Goal: Transaction & Acquisition: Purchase product/service

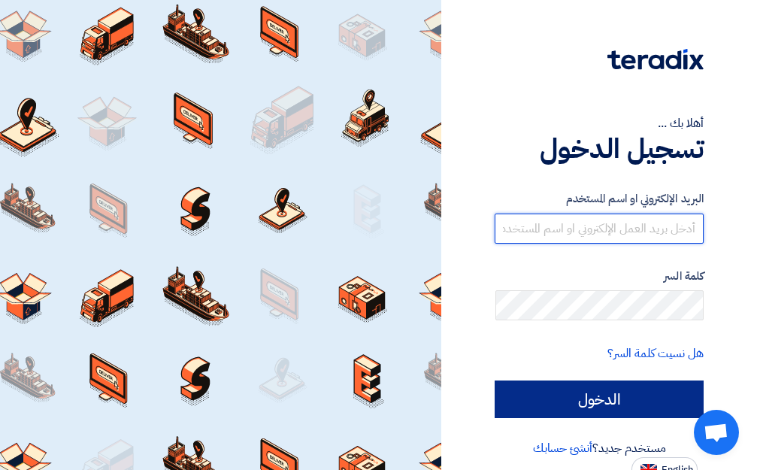
type input "[EMAIL_ADDRESS][DOMAIN_NAME]"
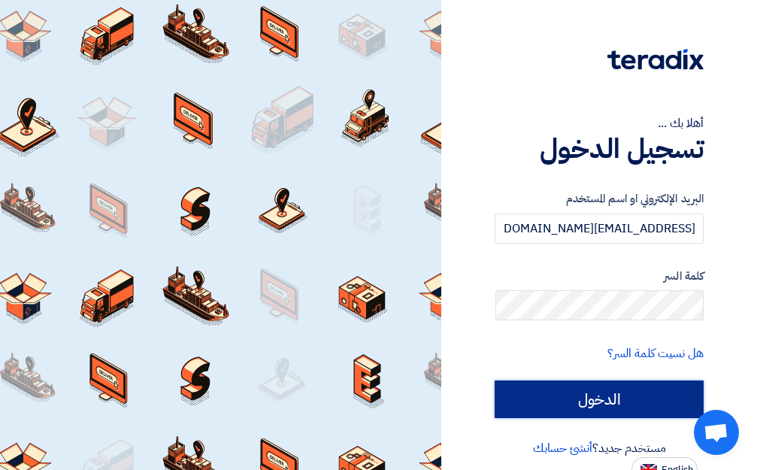
click at [631, 390] on input "الدخول" at bounding box center [598, 399] width 209 height 38
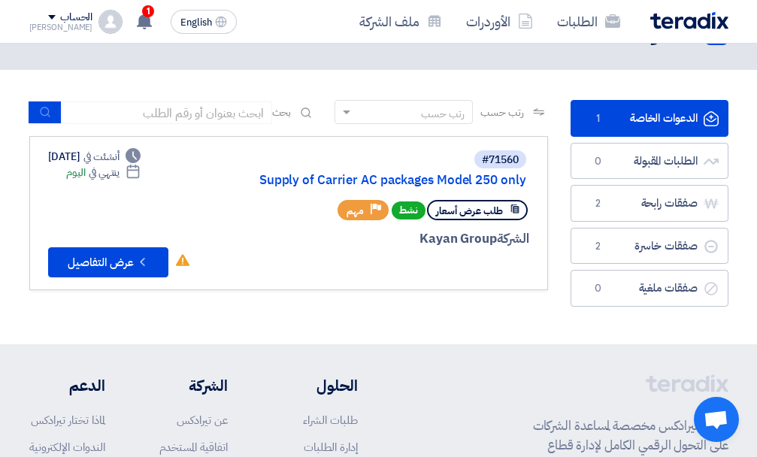
scroll to position [75, 0]
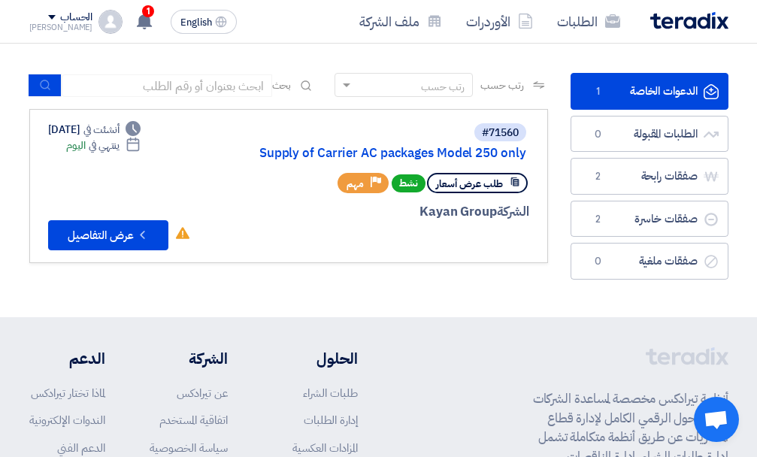
click at [443, 230] on div at bounding box center [366, 239] width 326 height 21
drag, startPoint x: 118, startPoint y: 243, endPoint x: 108, endPoint y: 245, distance: 10.0
click at [108, 245] on button "Check details عرض التفاصيل" at bounding box center [108, 235] width 120 height 30
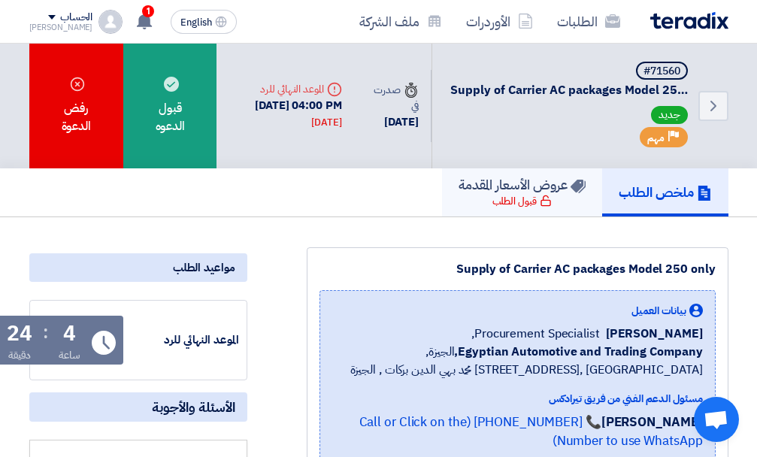
click at [492, 195] on div "قبول الطلب" at bounding box center [521, 201] width 59 height 15
click at [494, 188] on h5 "عروض الأسعار المقدمة" at bounding box center [521, 184] width 127 height 17
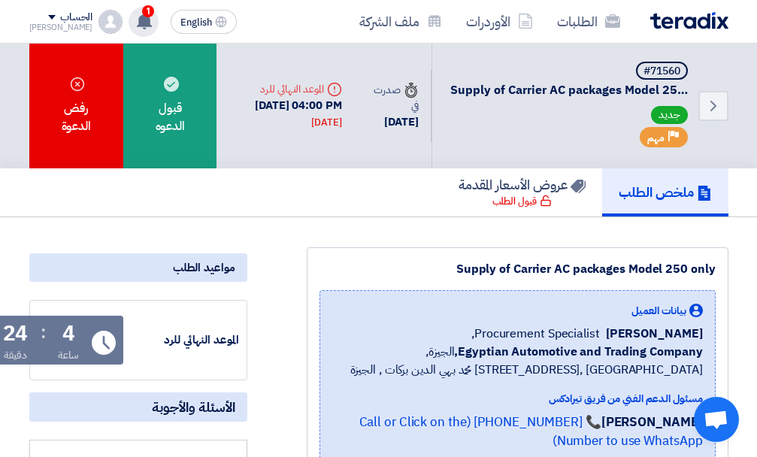
click at [137, 24] on use at bounding box center [144, 21] width 15 height 17
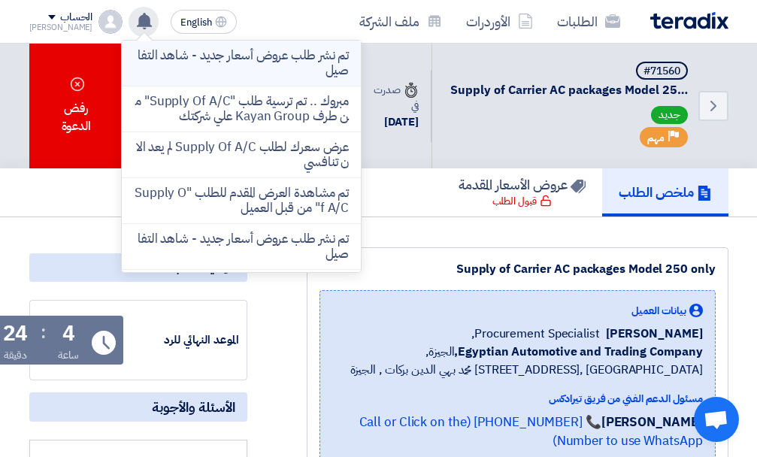
click at [209, 65] on p "تم نشر طلب عروض أسعار جديد - شاهد التفاصيل" at bounding box center [241, 63] width 215 height 30
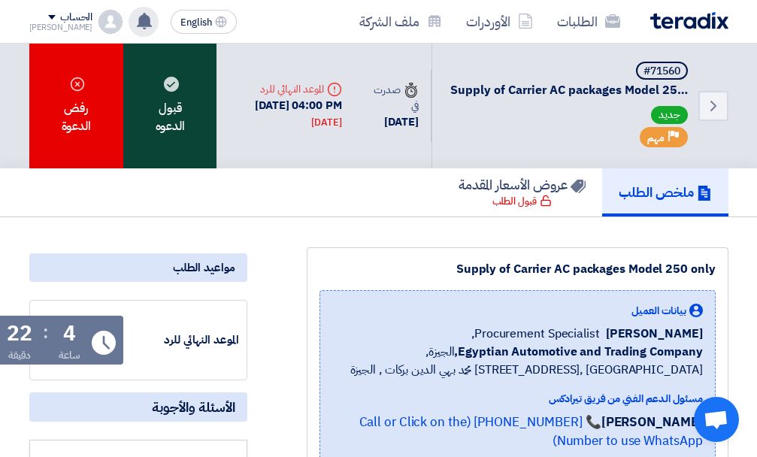
click at [168, 98] on div "قبول الدعوه" at bounding box center [169, 106] width 93 height 125
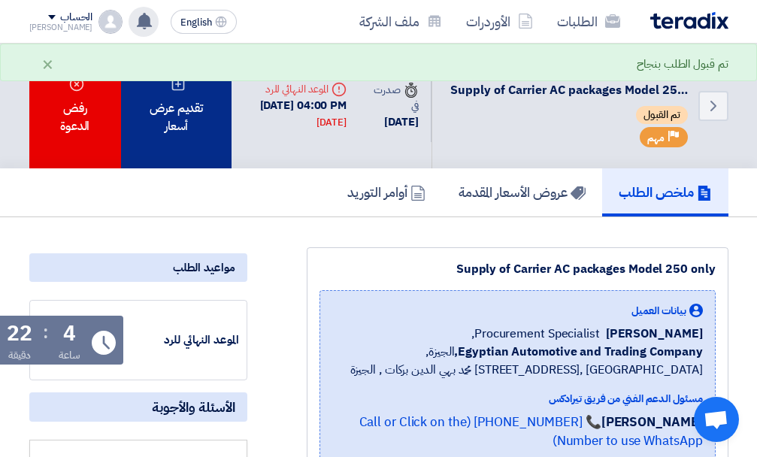
click at [180, 134] on div "تقديم عرض أسعار" at bounding box center [176, 106] width 111 height 125
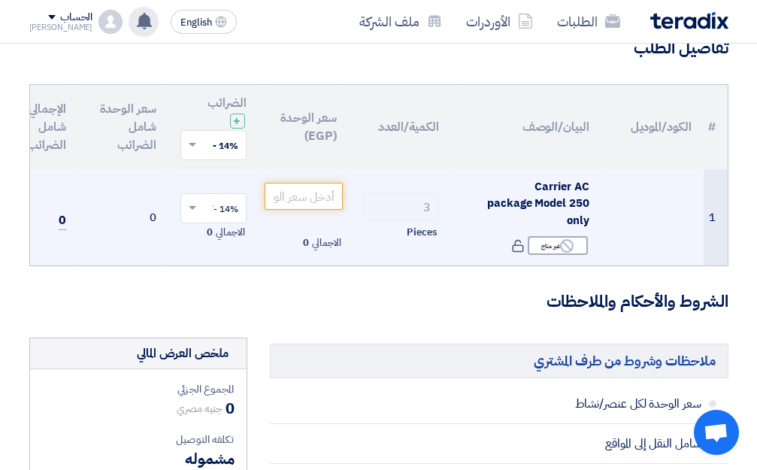
scroll to position [150, 0]
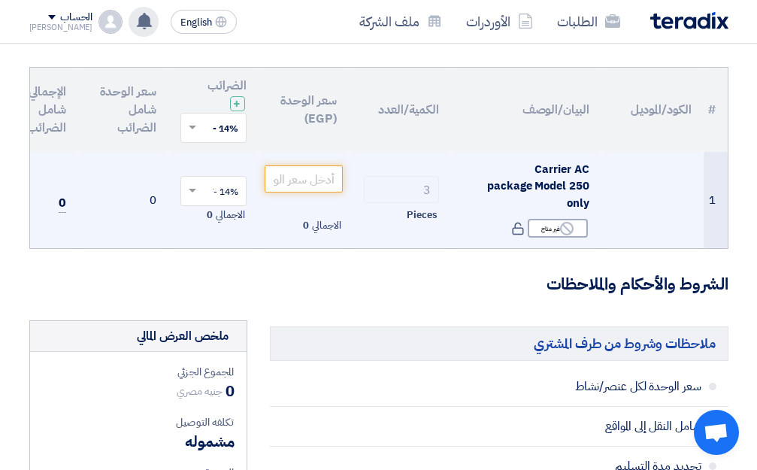
click at [560, 177] on span "Carrier AC package Model 250 only" at bounding box center [537, 186] width 101 height 50
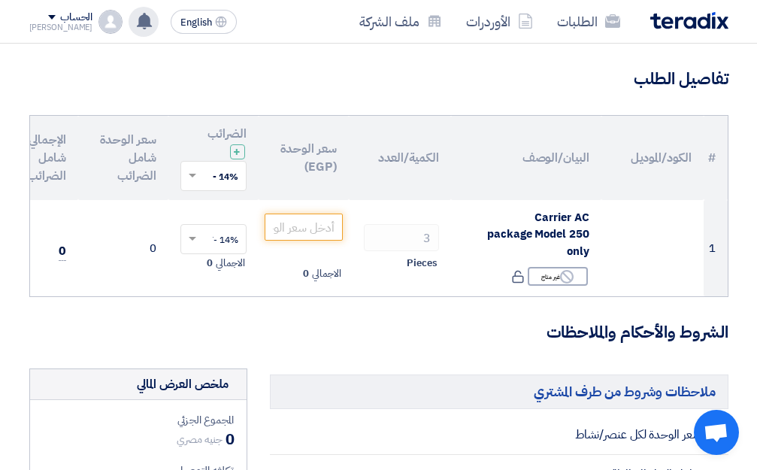
scroll to position [75, 0]
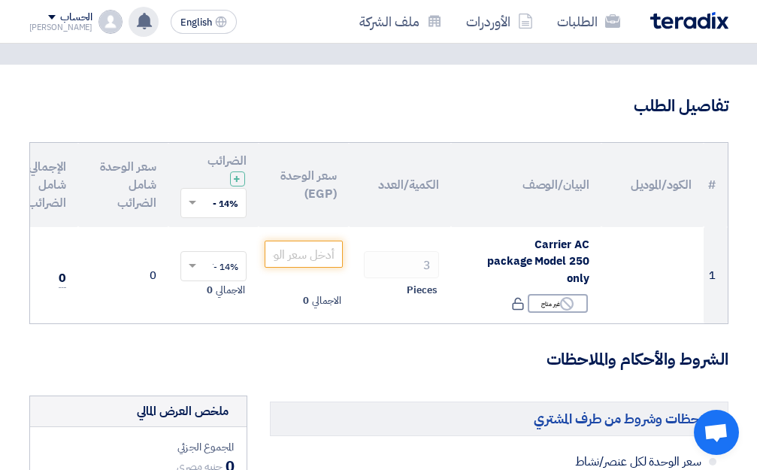
click at [125, 177] on th "سعر الوحدة شامل الضرائب" at bounding box center [123, 185] width 90 height 84
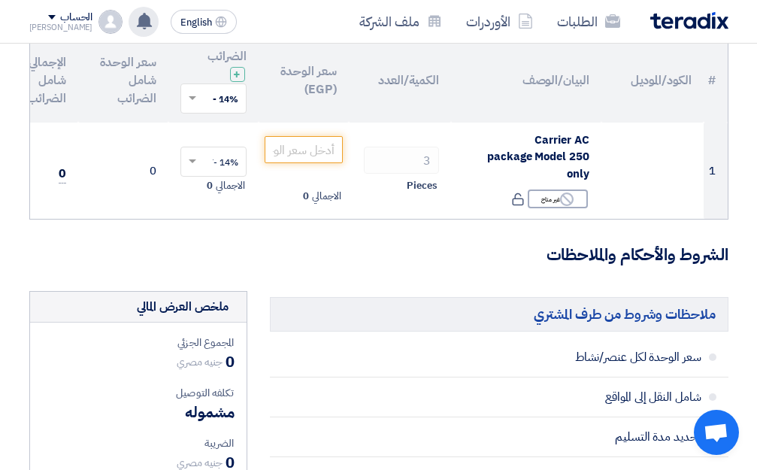
scroll to position [0, 0]
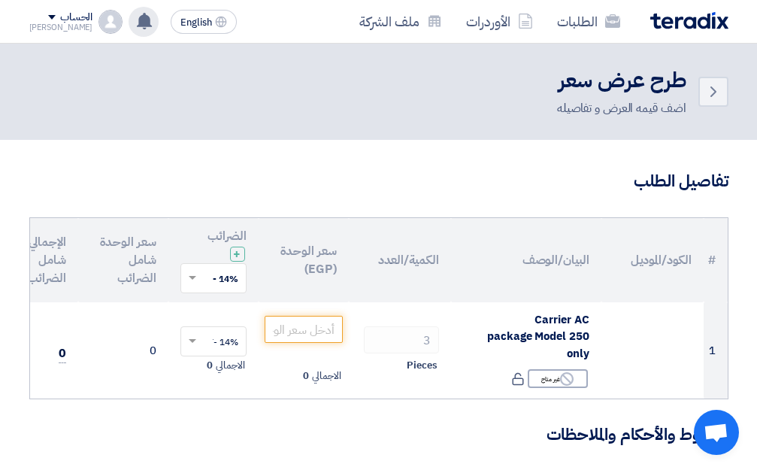
click at [651, 263] on th "الكود/الموديل" at bounding box center [652, 260] width 102 height 84
drag, startPoint x: 481, startPoint y: 272, endPoint x: 453, endPoint y: 279, distance: 28.8
click at [480, 272] on th "البيان/الوصف" at bounding box center [526, 260] width 150 height 84
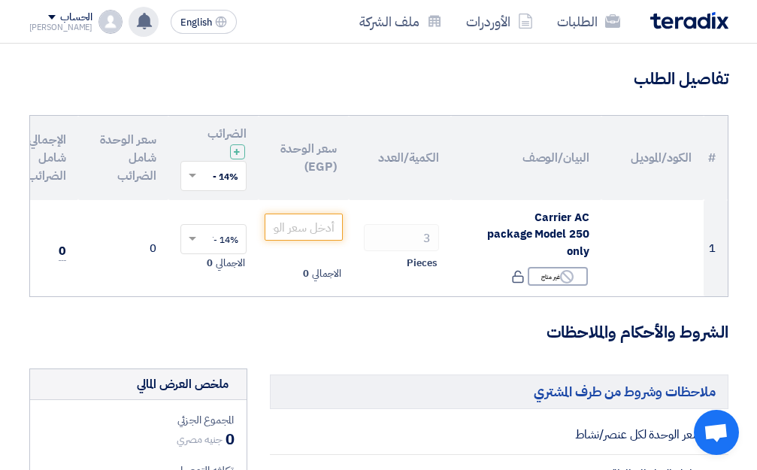
scroll to position [75, 0]
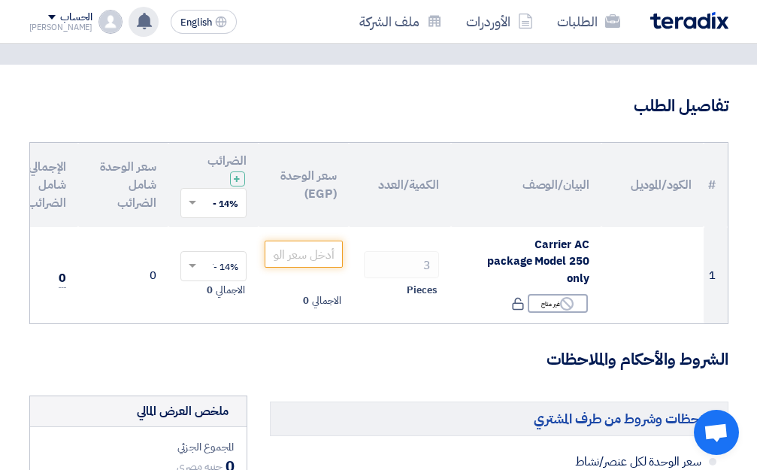
click at [138, 179] on th "سعر الوحدة شامل الضرائب" at bounding box center [123, 185] width 90 height 84
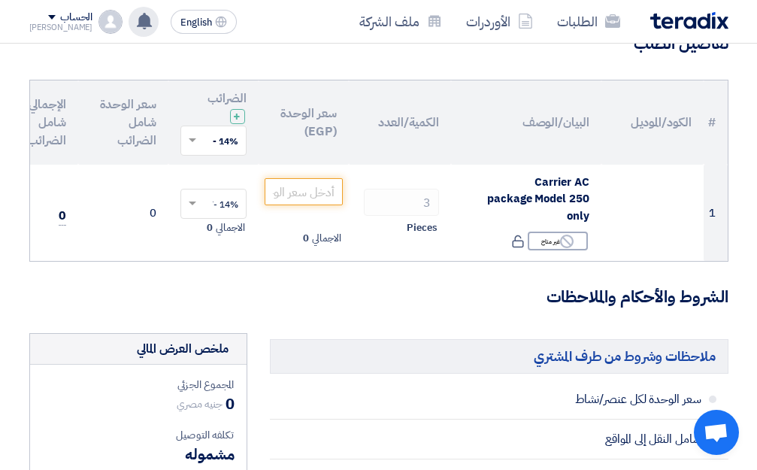
scroll to position [150, 0]
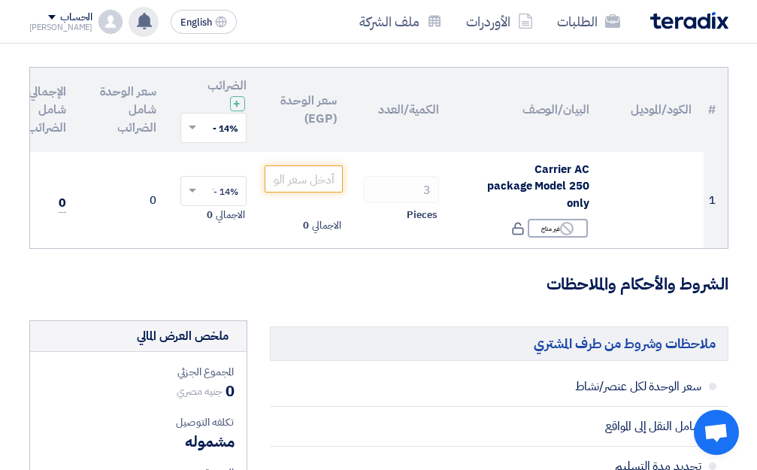
click at [131, 108] on th "سعر الوحدة شامل الضرائب" at bounding box center [123, 110] width 90 height 84
click at [124, 104] on th "سعر الوحدة شامل الضرائب" at bounding box center [123, 110] width 90 height 84
click at [303, 105] on th "سعر الوحدة (EGP)" at bounding box center [303, 110] width 90 height 84
click at [315, 117] on th "سعر الوحدة (EGP)" at bounding box center [303, 110] width 90 height 84
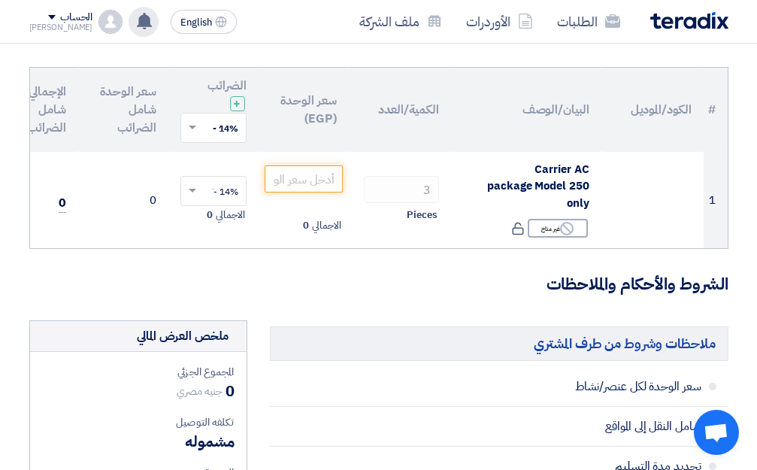
click at [315, 117] on th "سعر الوحدة (EGP)" at bounding box center [303, 110] width 90 height 84
click at [314, 118] on th "سعر الوحدة (EGP)" at bounding box center [303, 110] width 90 height 84
click at [296, 112] on th "سعر الوحدة (EGP)" at bounding box center [303, 110] width 90 height 84
click at [316, 109] on th "سعر الوحدة (EGP)" at bounding box center [303, 110] width 90 height 84
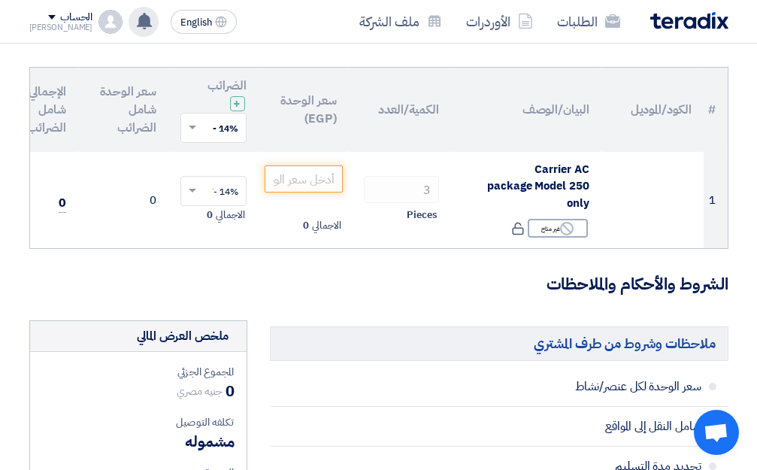
click at [319, 110] on th "سعر الوحدة (EGP)" at bounding box center [303, 110] width 90 height 84
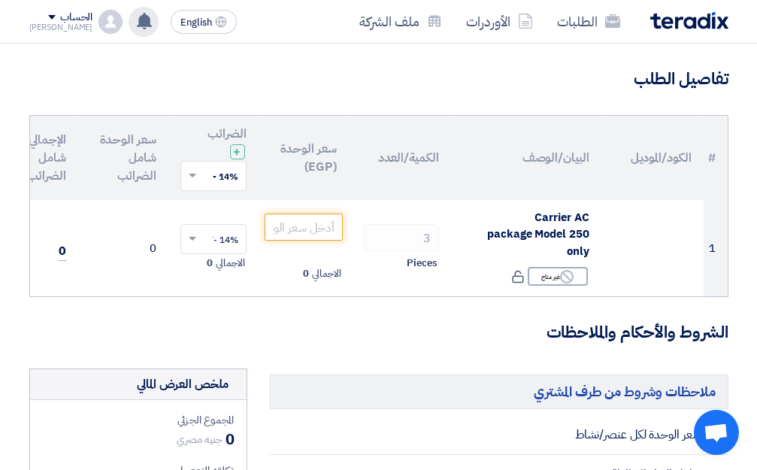
scroll to position [75, 0]
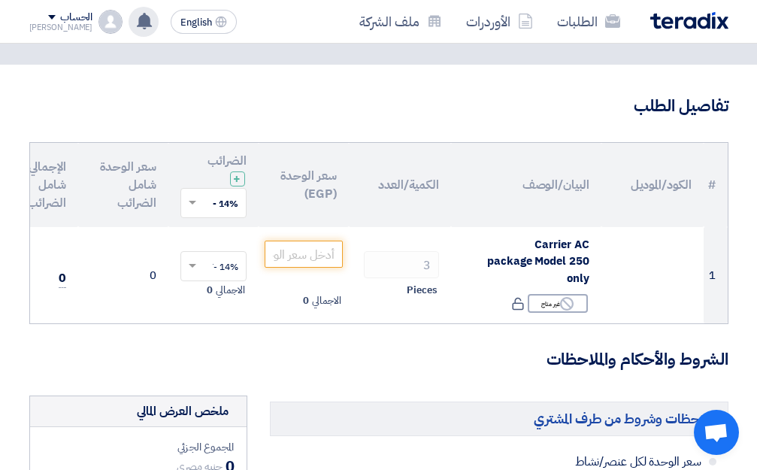
click at [305, 180] on th "سعر الوحدة (EGP)" at bounding box center [303, 185] width 90 height 84
click at [312, 192] on th "سعر الوحدة (EGP)" at bounding box center [303, 185] width 90 height 84
click at [301, 189] on th "سعر الوحدة (EGP)" at bounding box center [303, 185] width 90 height 84
click at [312, 183] on th "سعر الوحدة (EGP)" at bounding box center [303, 185] width 90 height 84
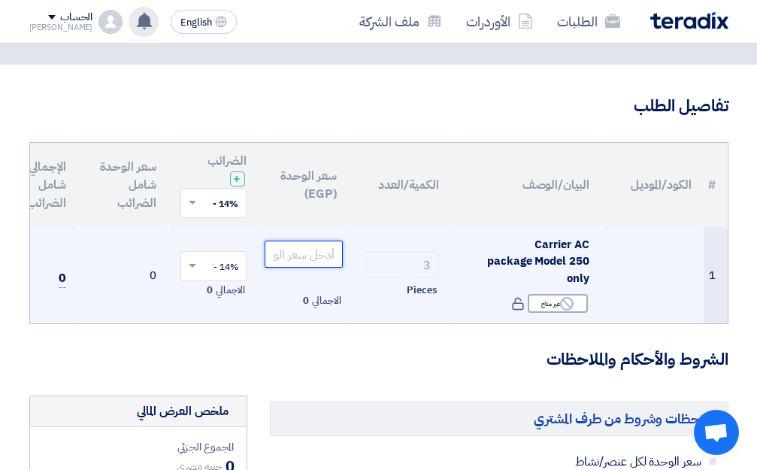
click at [316, 250] on input "number" at bounding box center [303, 253] width 78 height 27
click at [433, 275] on input "3" at bounding box center [401, 264] width 75 height 27
drag, startPoint x: 261, startPoint y: 252, endPoint x: 281, endPoint y: 250, distance: 19.6
click at [269, 251] on td "الاجمالي 0" at bounding box center [303, 275] width 90 height 97
click at [285, 250] on input "number" at bounding box center [303, 253] width 78 height 27
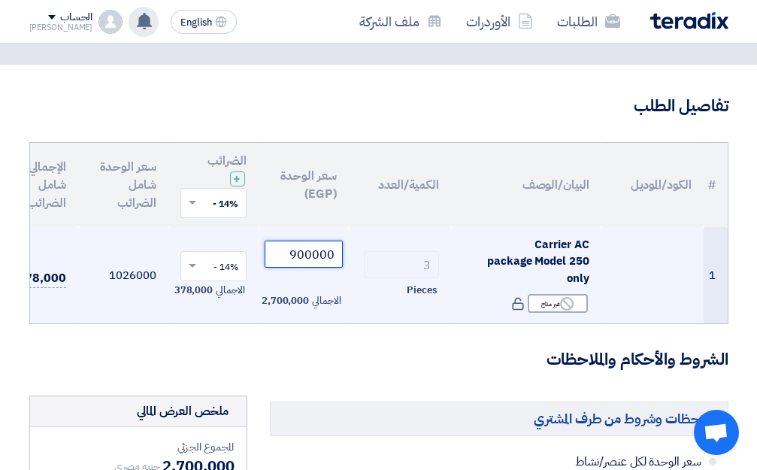
type input "900000"
click at [198, 277] on div at bounding box center [213, 266] width 65 height 25
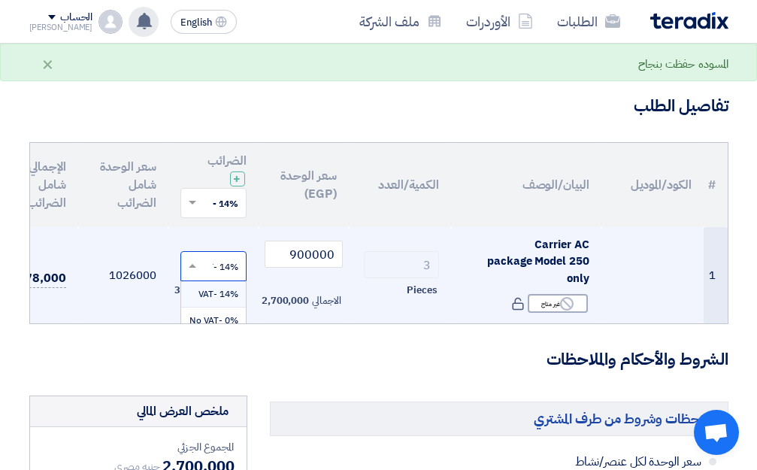
click at [210, 265] on input "text" at bounding box center [222, 267] width 36 height 25
type input "0"
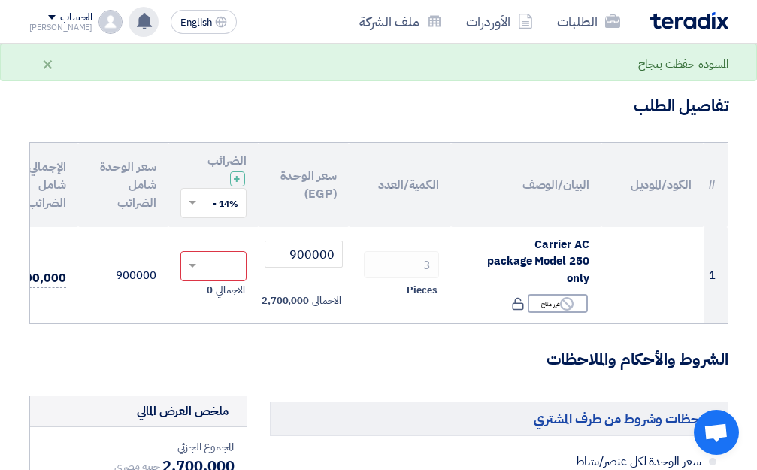
click at [286, 223] on th "سعر الوحدة (EGP)" at bounding box center [303, 185] width 90 height 84
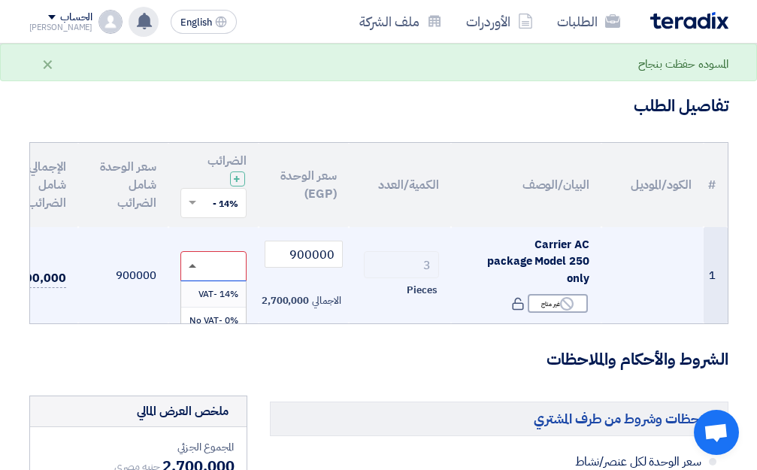
click at [189, 265] on span at bounding box center [193, 266] width 8 height 4
click at [223, 258] on input "text" at bounding box center [222, 267] width 36 height 25
type input "0"
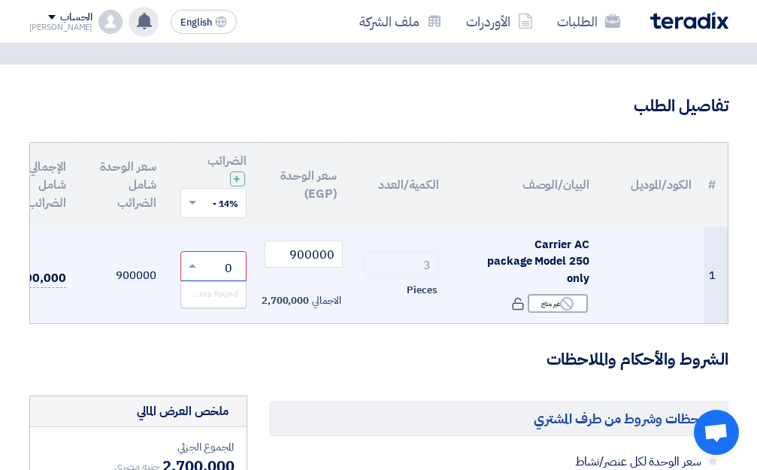
drag, startPoint x: 195, startPoint y: 293, endPoint x: 176, endPoint y: 301, distance: 20.5
click at [191, 295] on div "No items found" at bounding box center [213, 294] width 65 height 26
click at [168, 287] on td "الاجمالي 0" at bounding box center [213, 275] width 90 height 97
click at [185, 256] on div at bounding box center [213, 266] width 65 height 25
type input "P"
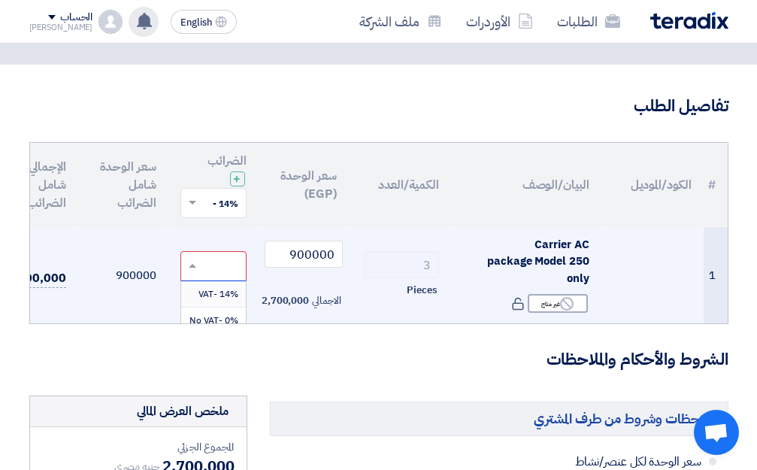
click at [279, 301] on span "2,700,000" at bounding box center [284, 300] width 47 height 15
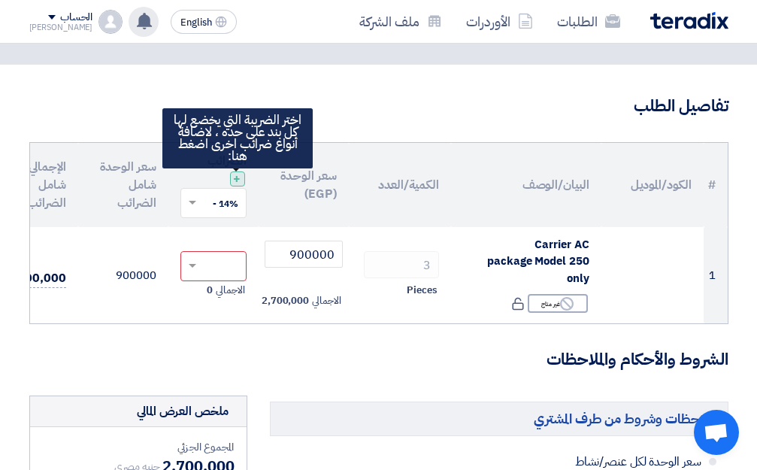
click at [237, 180] on span "+" at bounding box center [237, 179] width 8 height 18
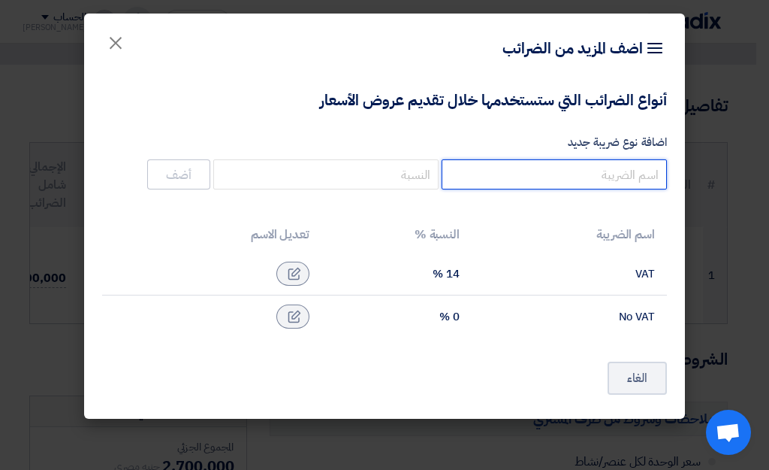
click at [599, 182] on input "اضافة نوع ضريبة جديد" at bounding box center [554, 174] width 225 height 30
type input "0"
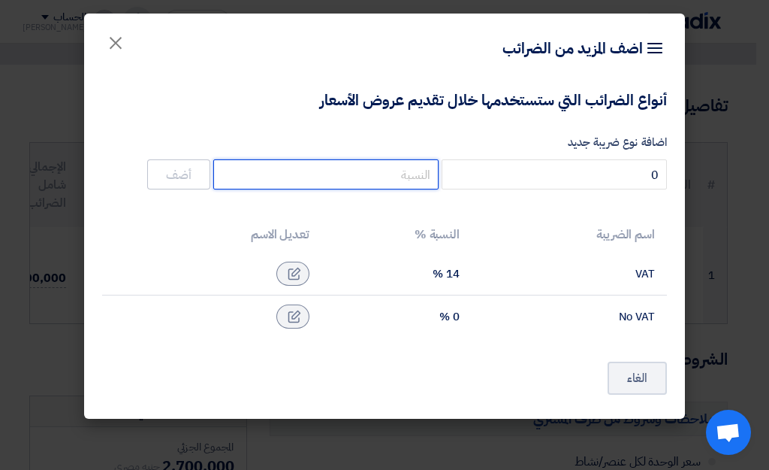
click at [387, 176] on input "number" at bounding box center [325, 174] width 225 height 30
type input "0"
type input "5"
type input "1"
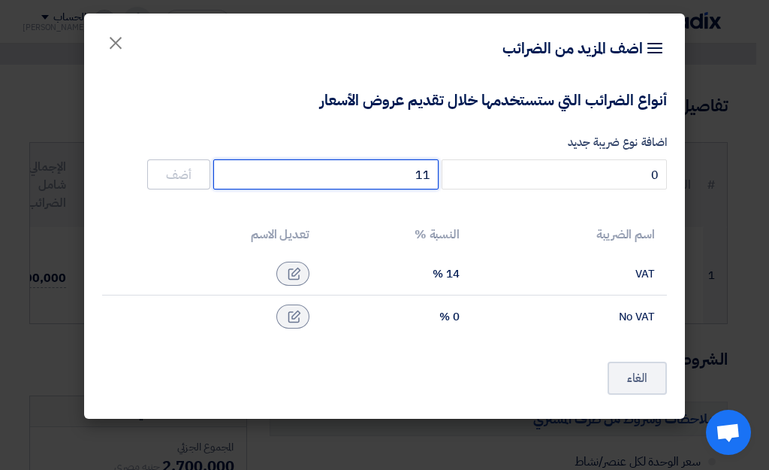
type input "1"
type input "5"
type input "0"
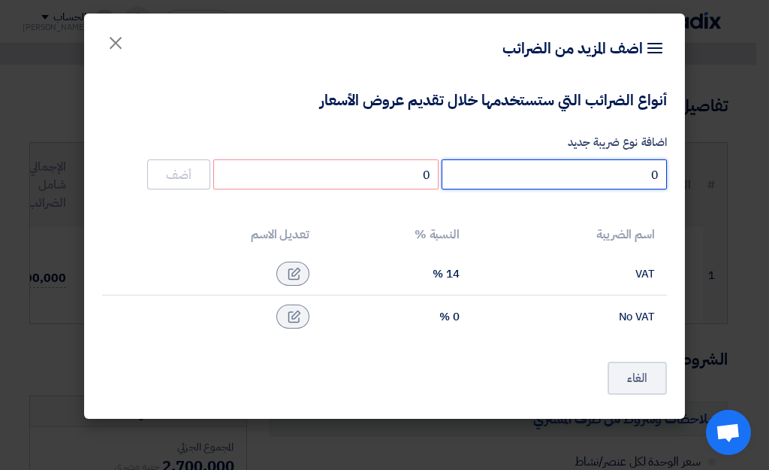
click at [626, 177] on input "0" at bounding box center [554, 174] width 225 height 30
type input "%"
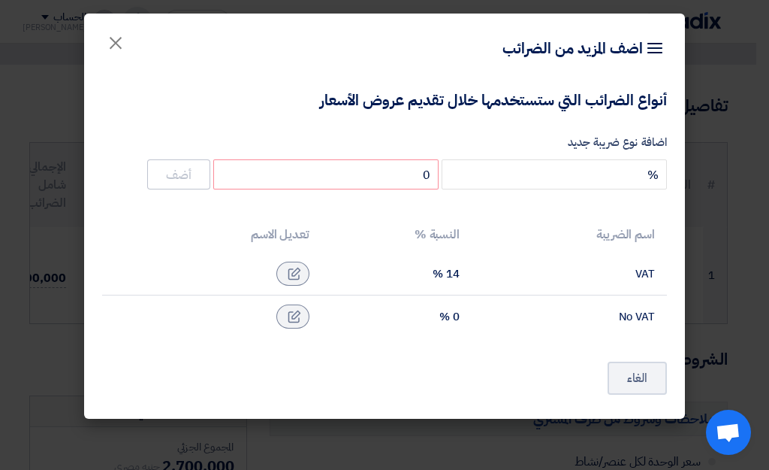
click at [558, 228] on th "اسم الضريبة" at bounding box center [569, 234] width 195 height 36
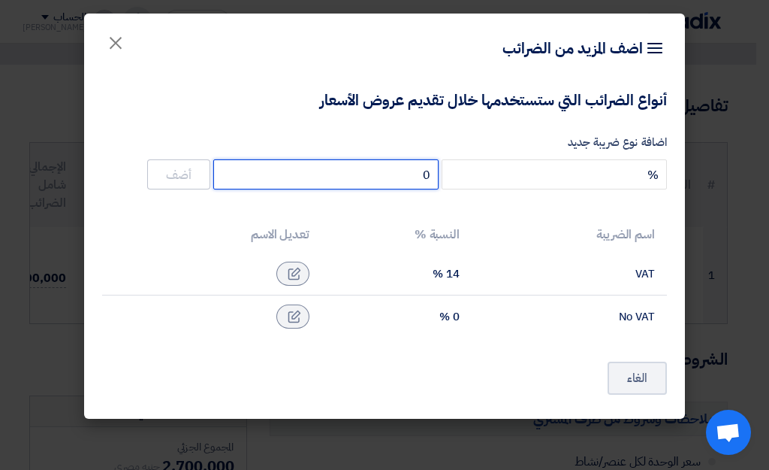
click at [408, 181] on input "0" at bounding box center [325, 174] width 225 height 30
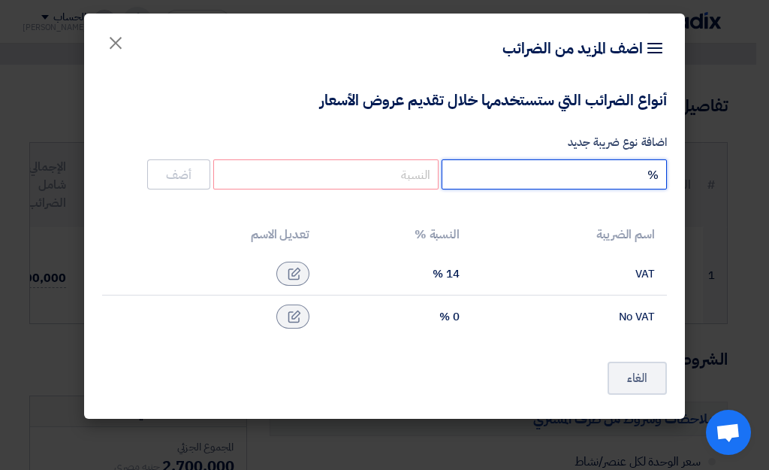
click at [617, 171] on input "%" at bounding box center [554, 174] width 225 height 30
type input "BAT"
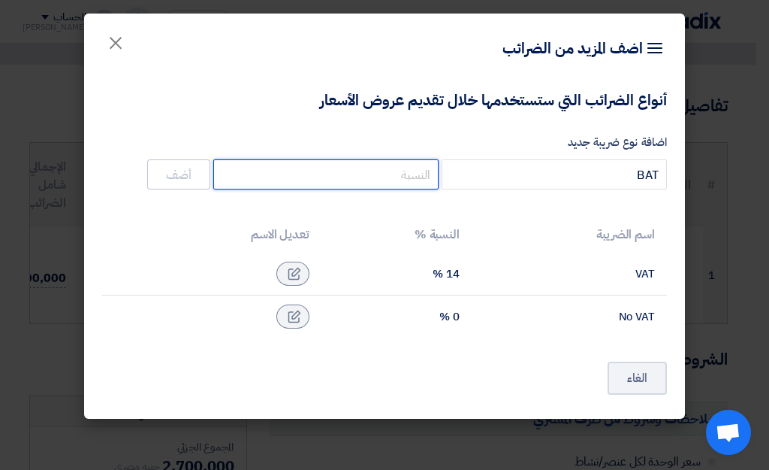
click at [335, 171] on input "number" at bounding box center [325, 174] width 225 height 30
type input "0"
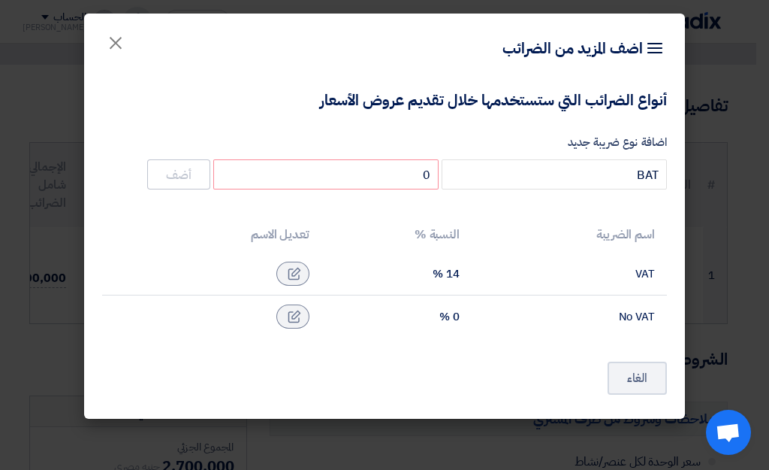
click at [428, 233] on th "النسبة %" at bounding box center [397, 234] width 150 height 36
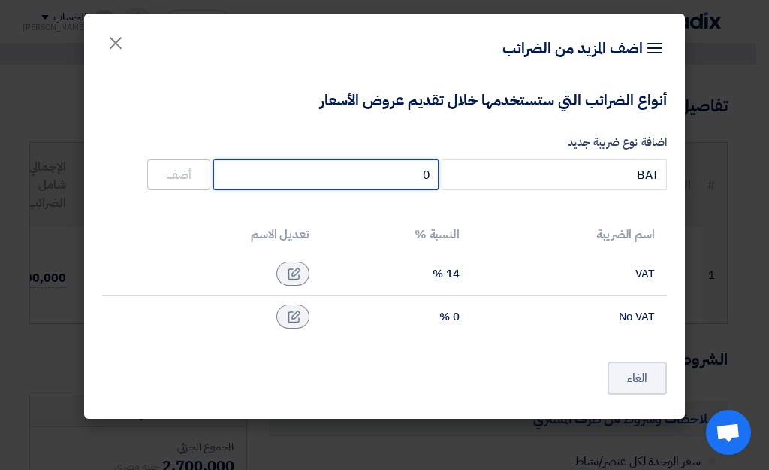
click at [355, 170] on input "0" at bounding box center [325, 174] width 225 height 30
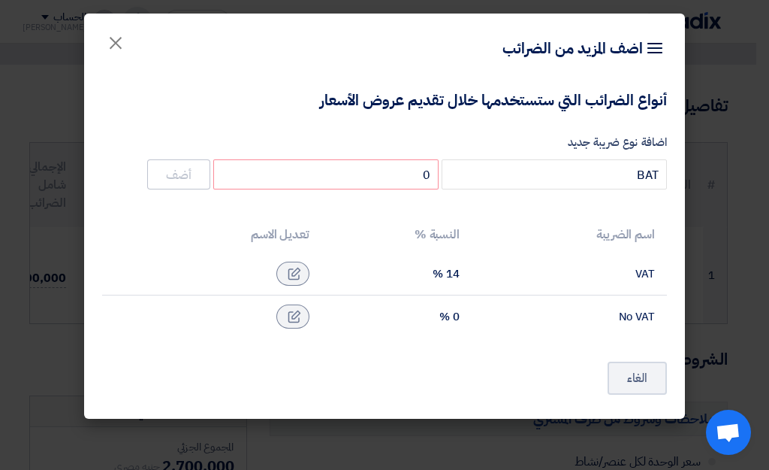
click at [373, 214] on app-supplier-taxes "أنواع الضرائب التي ستستخدمها خلال تقديم عروض الأسعار اضافة نوع ضريبة جديد BAT 0…" at bounding box center [384, 214] width 565 height 248
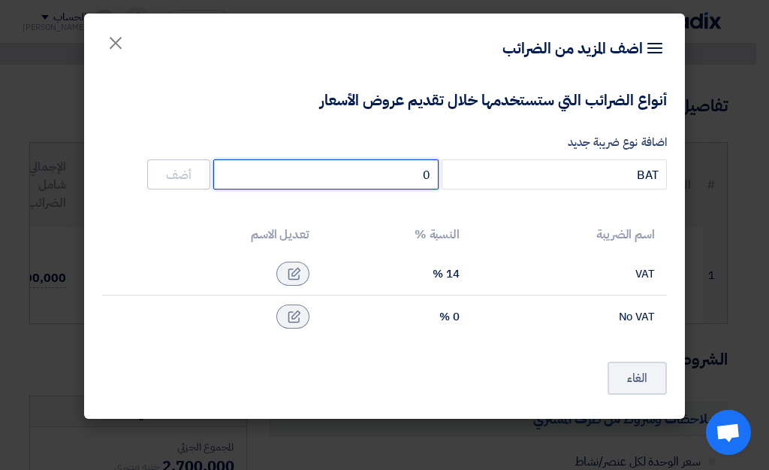
click at [409, 175] on input "0" at bounding box center [325, 174] width 225 height 30
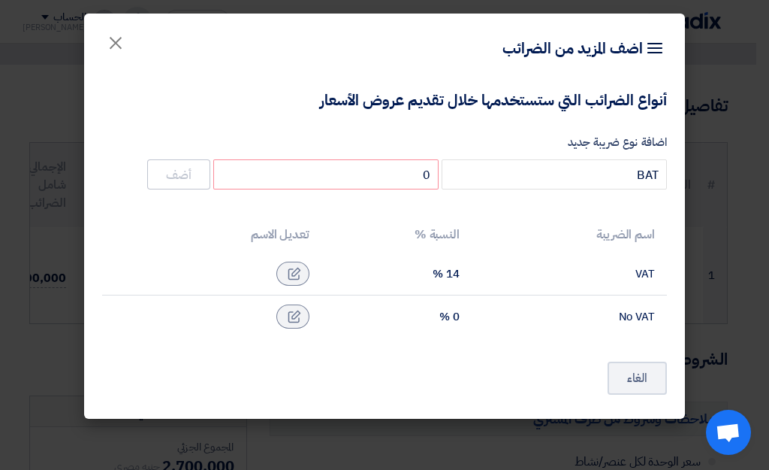
click at [448, 227] on th "النسبة %" at bounding box center [397, 234] width 150 height 36
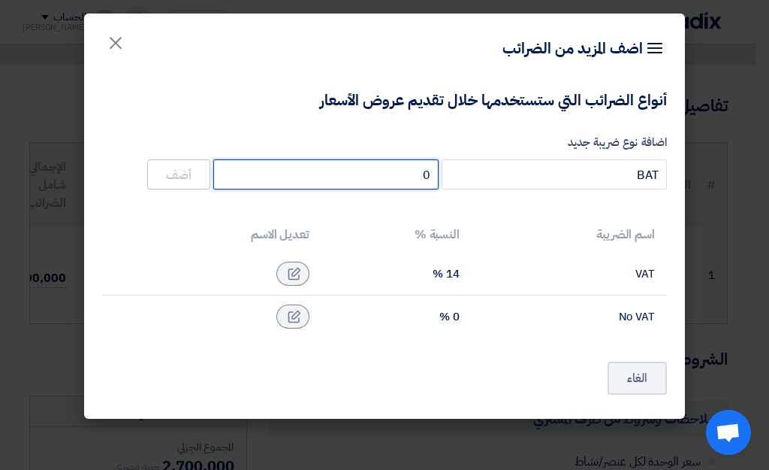
click at [417, 181] on input "0" at bounding box center [325, 174] width 225 height 30
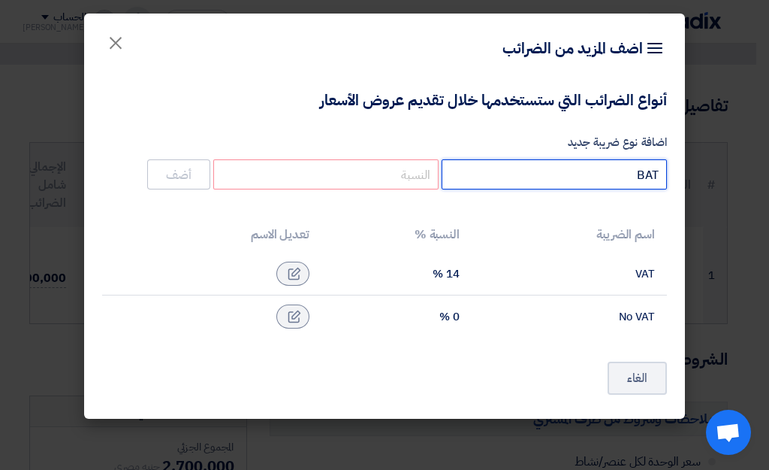
click at [610, 182] on input "BAT" at bounding box center [554, 174] width 225 height 30
type input "B"
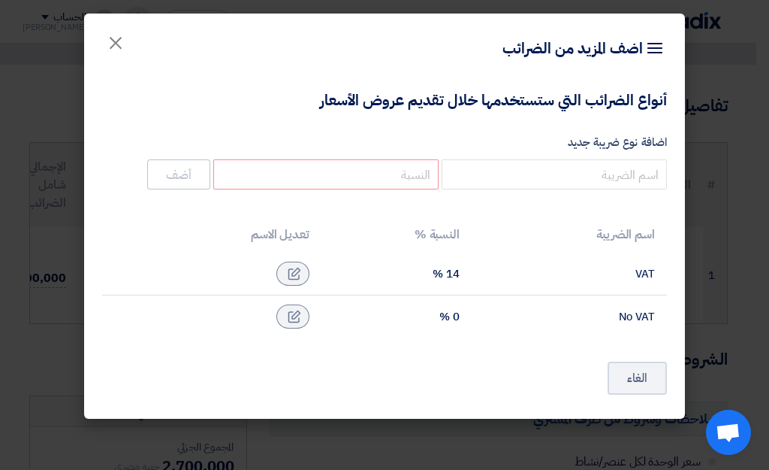
click at [449, 274] on div "14 %" at bounding box center [397, 274] width 126 height 14
click at [445, 275] on div "14 %" at bounding box center [397, 274] width 126 height 14
click at [453, 276] on div "14 %" at bounding box center [397, 274] width 126 height 14
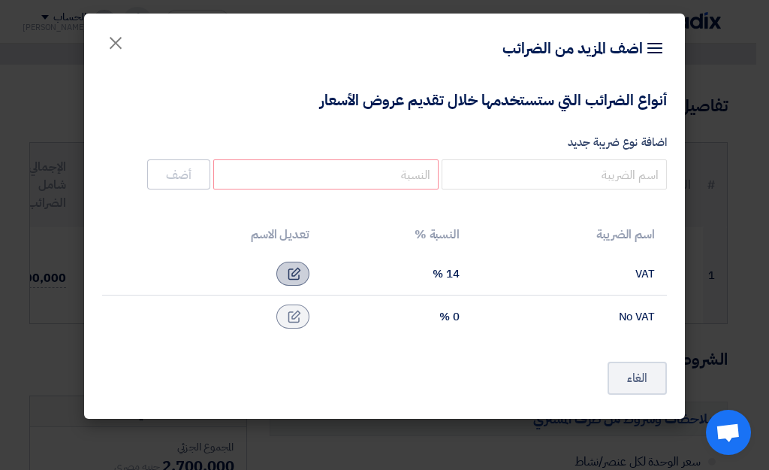
click at [288, 276] on div at bounding box center [292, 273] width 33 height 24
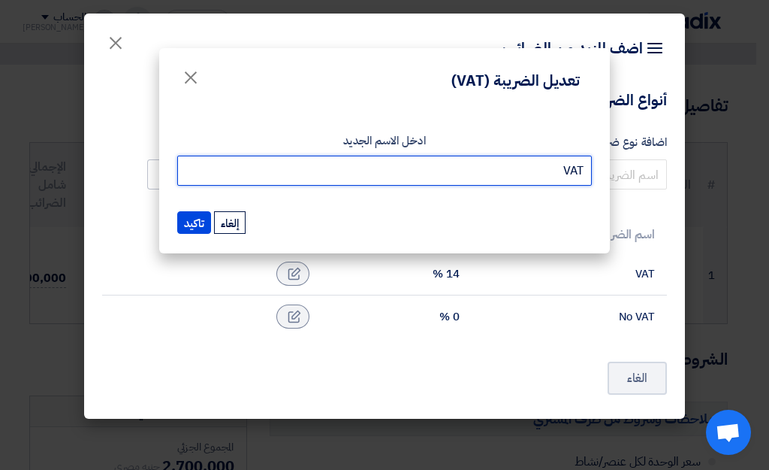
click at [505, 172] on input "VAT" at bounding box center [384, 171] width 415 height 30
type input "V"
type input "0"
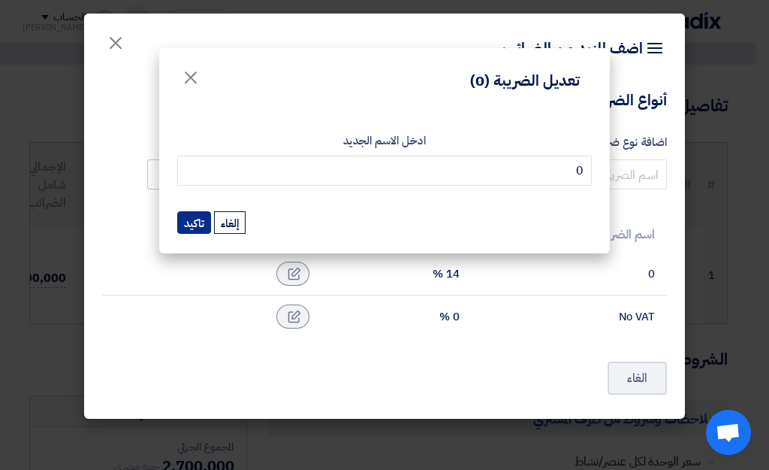
click at [192, 221] on button "تاكيد" at bounding box center [194, 222] width 34 height 23
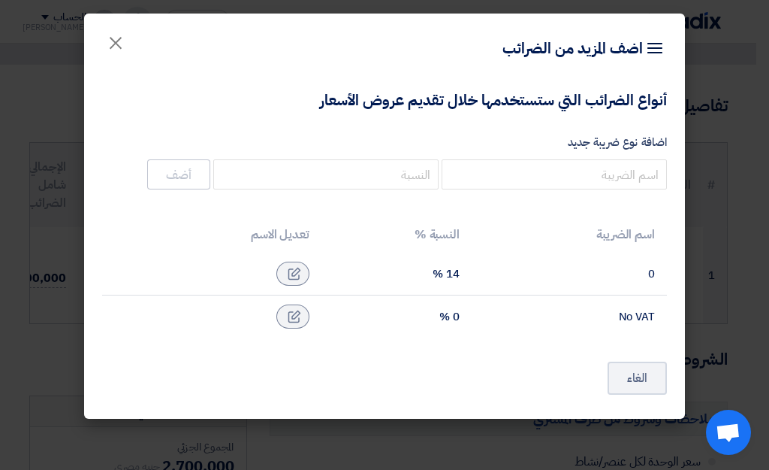
click at [443, 267] on div "14 %" at bounding box center [397, 274] width 126 height 14
click at [302, 268] on div at bounding box center [292, 273] width 33 height 24
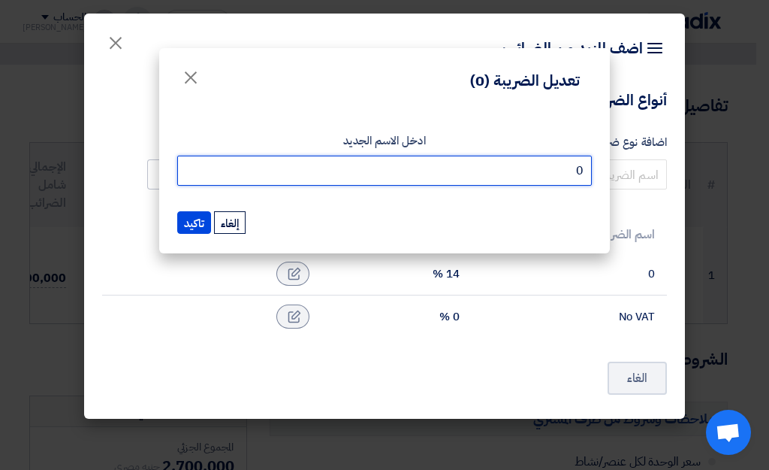
click at [369, 156] on input "0" at bounding box center [384, 171] width 415 height 30
type input "BAT"
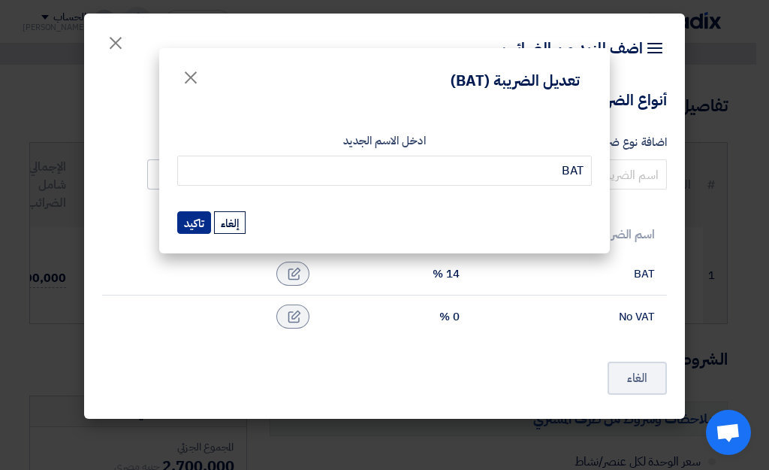
click at [206, 223] on button "تاكيد" at bounding box center [194, 222] width 34 height 23
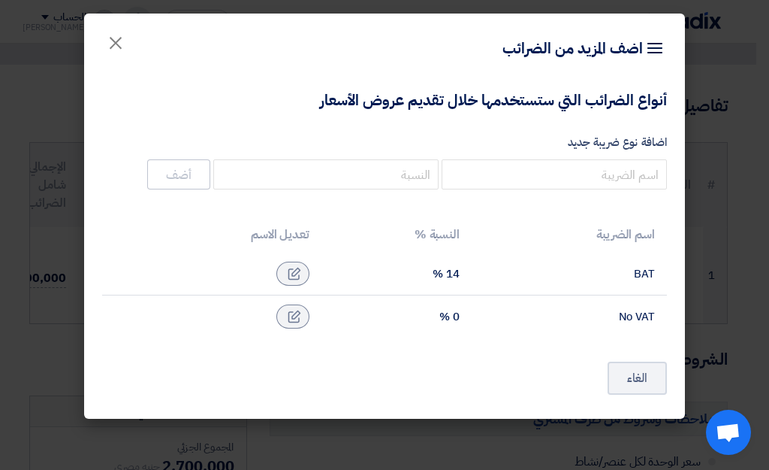
click at [446, 275] on div "14 %" at bounding box center [397, 274] width 126 height 14
click at [453, 275] on div "14 %" at bounding box center [397, 274] width 126 height 14
click at [454, 277] on div "14 %" at bounding box center [397, 274] width 126 height 14
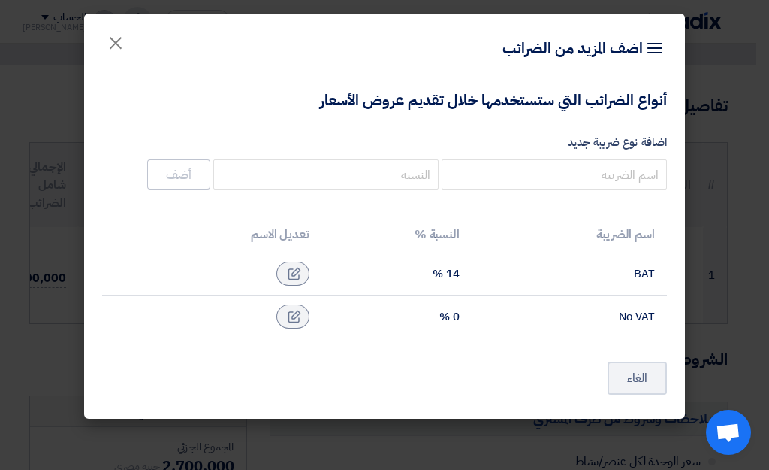
click at [476, 275] on td "BAT" at bounding box center [569, 273] width 195 height 43
click at [745, 270] on modal-container "Item breakdown اضف المزيد من الضرائب × أنواع الضرائب التي ستستخدمها خلال تقديم …" at bounding box center [384, 235] width 769 height 470
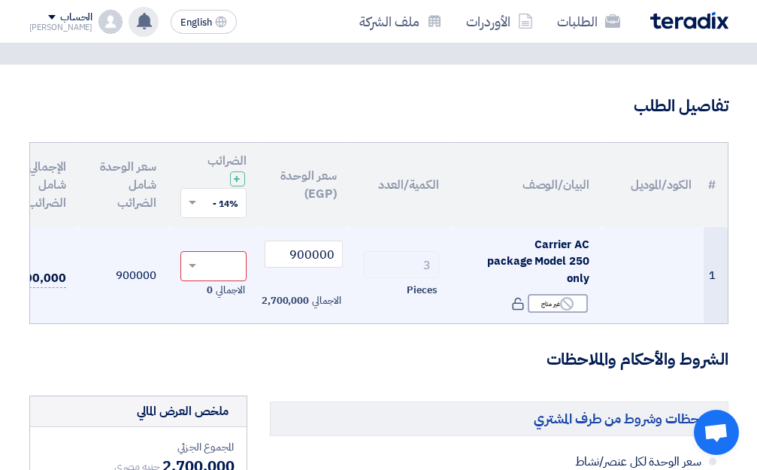
click at [213, 312] on td "الاجمالي 0" at bounding box center [213, 275] width 90 height 97
click at [190, 262] on span at bounding box center [190, 266] width 19 height 14
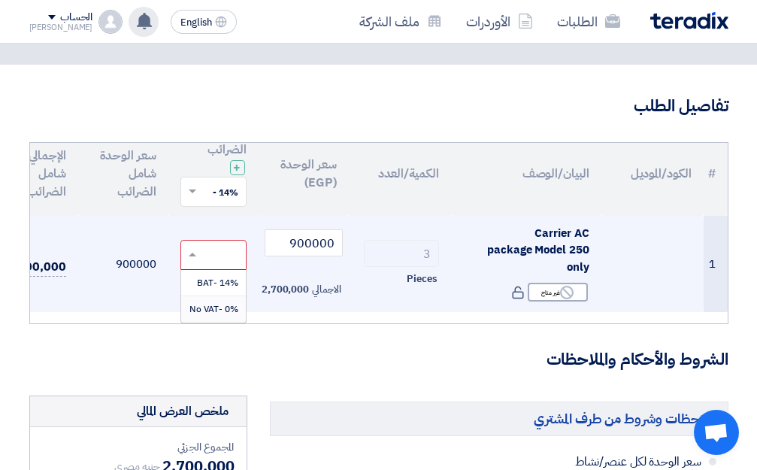
click at [213, 303] on span "0% -No VAT" at bounding box center [213, 309] width 49 height 14
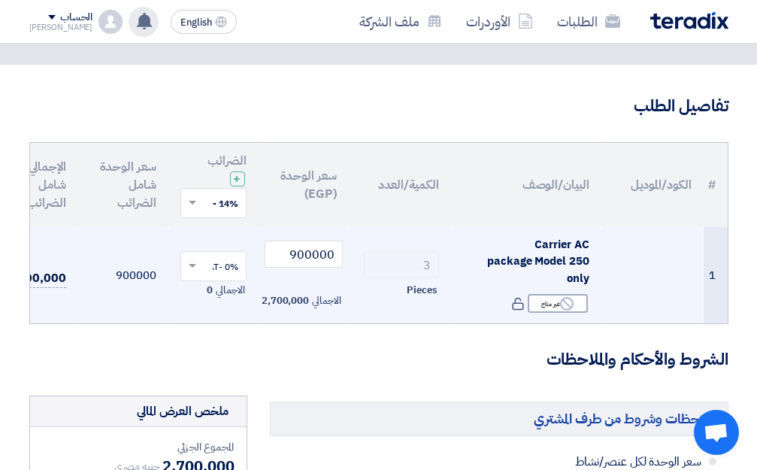
scroll to position [0, 0]
click at [131, 295] on td "900000" at bounding box center [123, 275] width 90 height 97
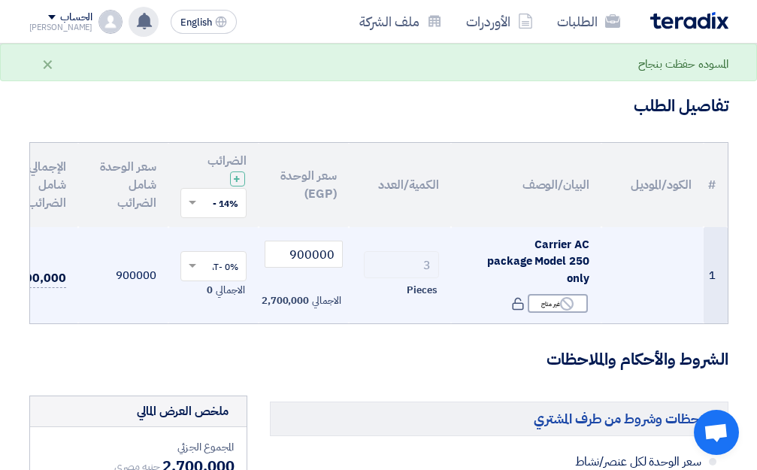
click at [195, 282] on div "الاجمالي 0" at bounding box center [213, 290] width 66 height 18
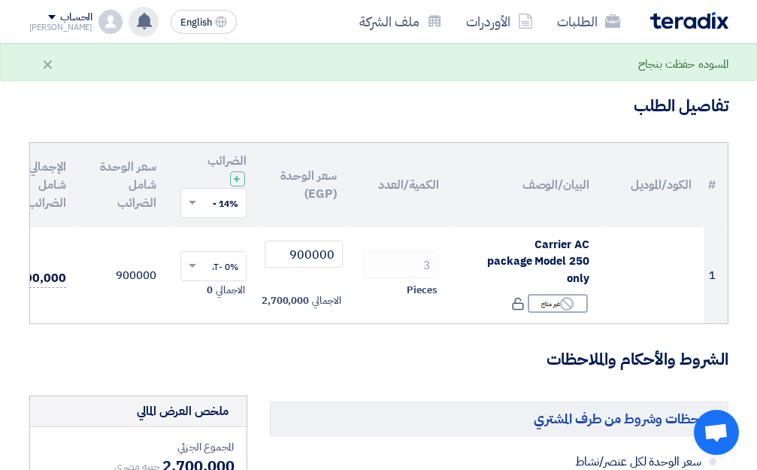
click at [189, 196] on span at bounding box center [190, 203] width 19 height 14
click at [204, 264] on div "0% -No VAT" at bounding box center [213, 257] width 65 height 26
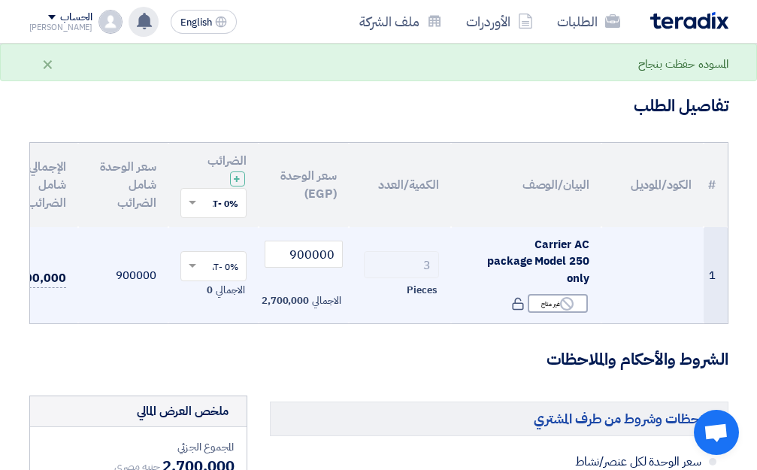
click at [168, 232] on td "0% -No VAT × الاجمالي 0" at bounding box center [213, 275] width 90 height 97
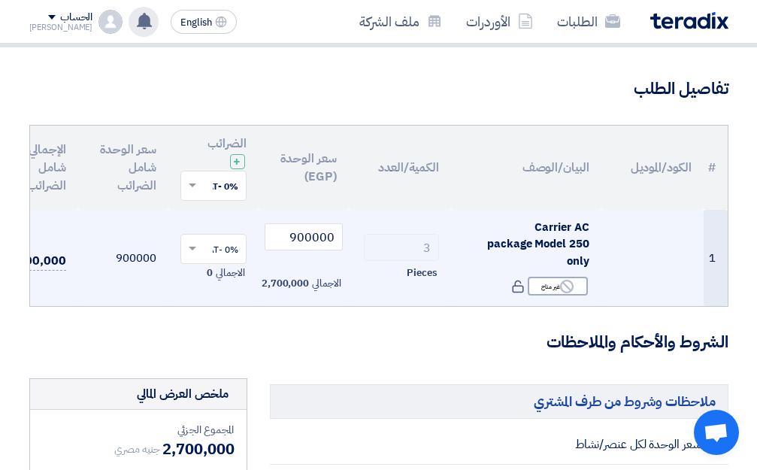
scroll to position [150, 0]
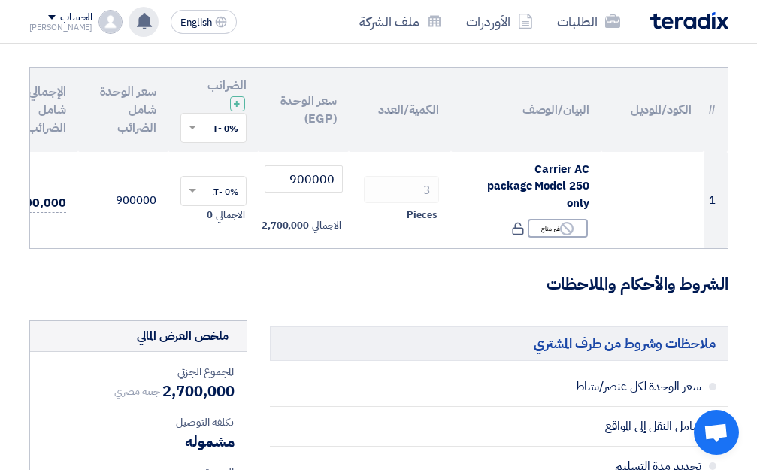
click at [427, 114] on th "الكمية/العدد" at bounding box center [400, 110] width 102 height 84
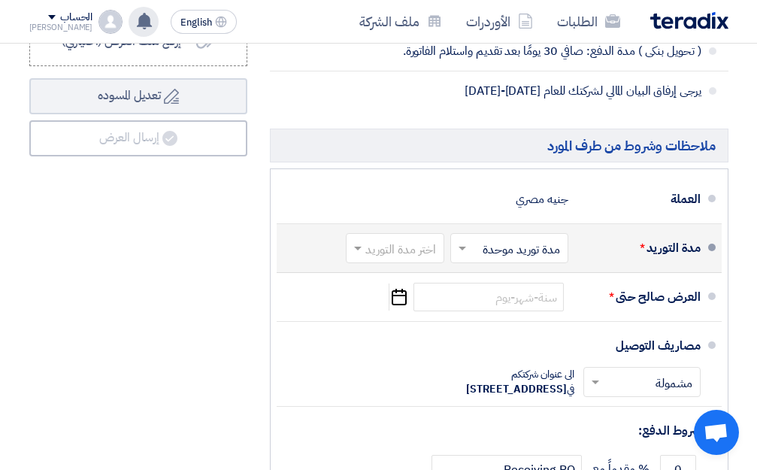
scroll to position [751, 0]
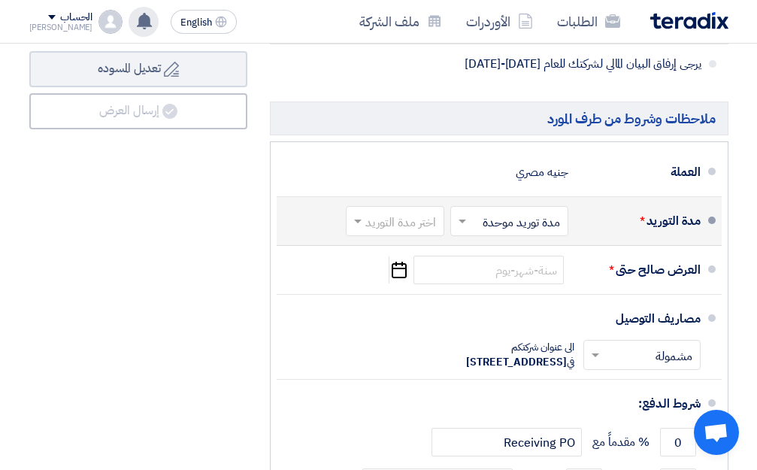
click at [467, 228] on span at bounding box center [460, 220] width 19 height 15
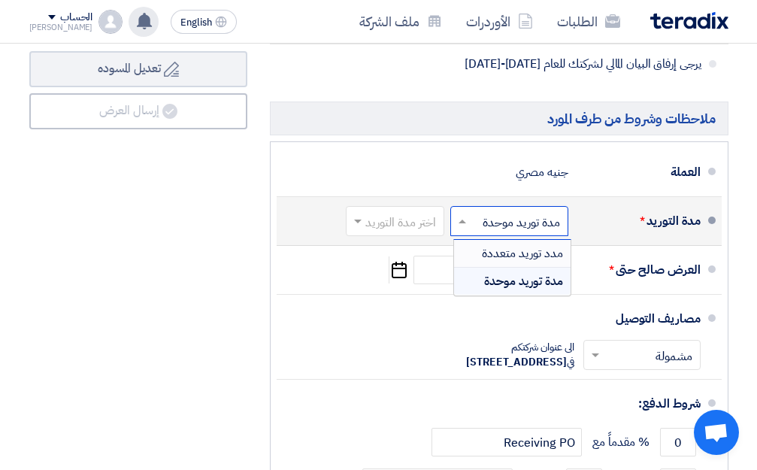
click at [461, 228] on span at bounding box center [460, 220] width 19 height 15
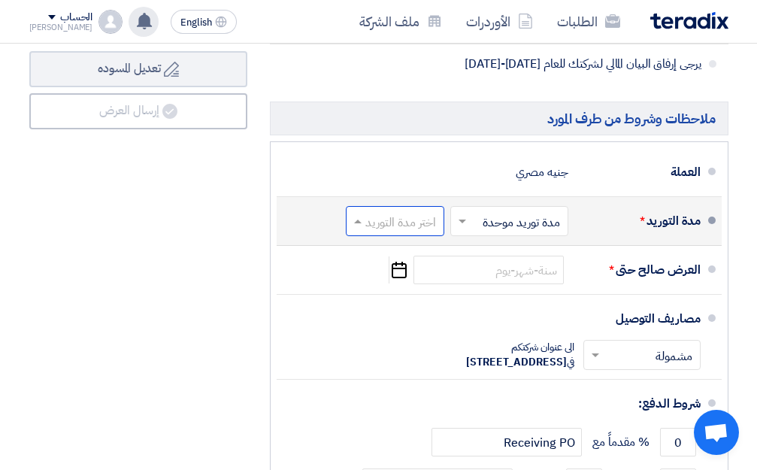
click at [385, 231] on input "text" at bounding box center [391, 223] width 91 height 22
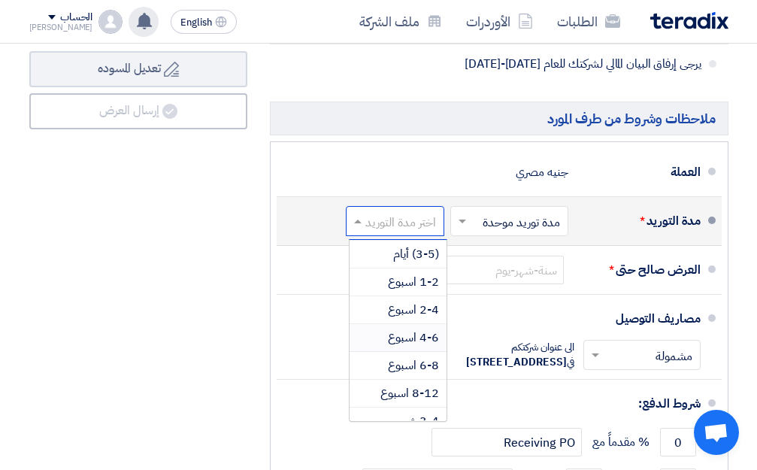
scroll to position [0, 0]
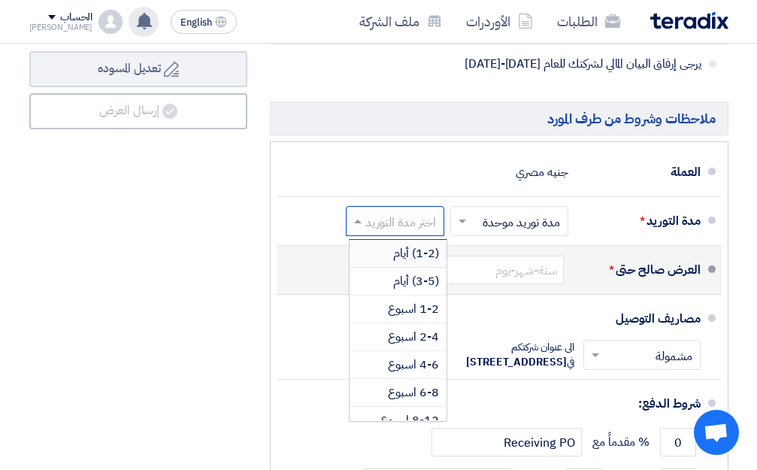
click at [645, 288] on div "العرض صالح حتى *" at bounding box center [640, 270] width 120 height 36
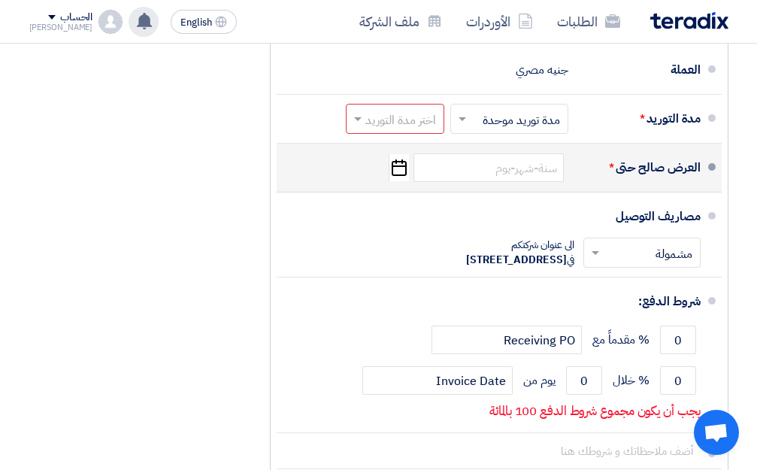
scroll to position [826, 0]
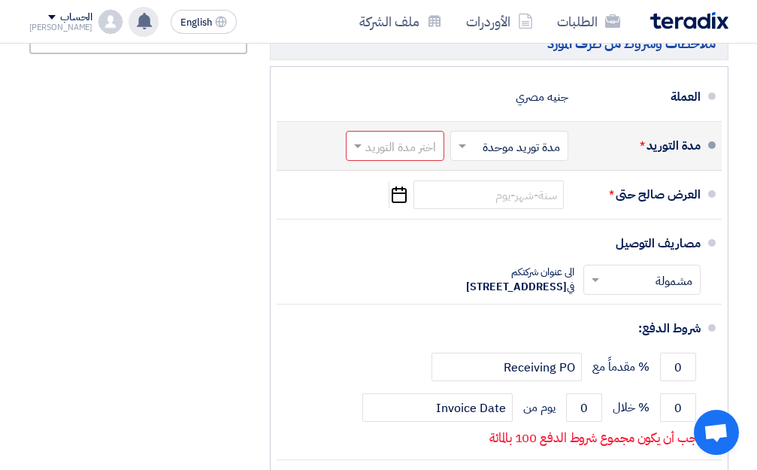
click at [400, 159] on input "text" at bounding box center [391, 148] width 91 height 22
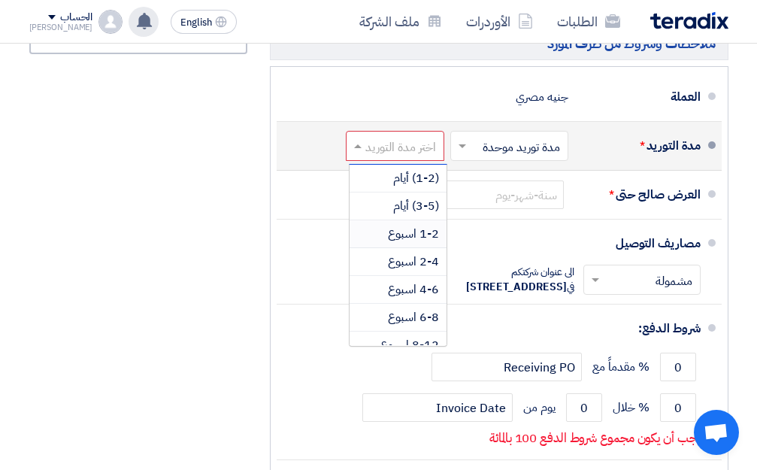
click at [417, 243] on span "1-2 اسبوع" at bounding box center [413, 234] width 51 height 18
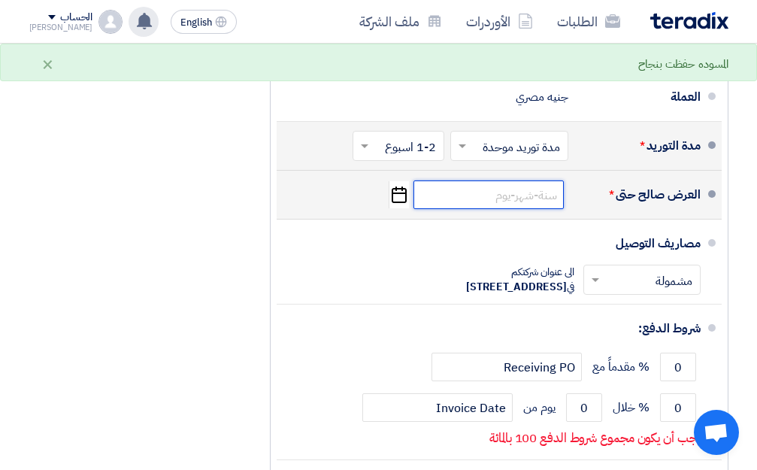
click at [512, 209] on input at bounding box center [488, 194] width 150 height 29
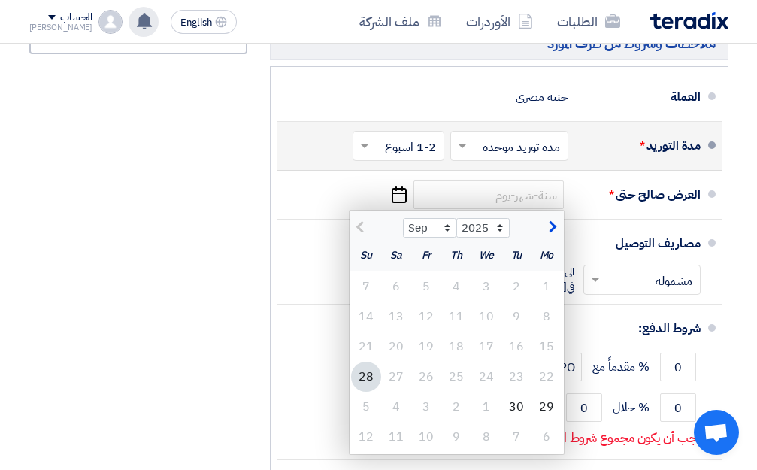
click at [373, 156] on input "text" at bounding box center [395, 148] width 84 height 22
click at [416, 187] on span "(1-2) أيام" at bounding box center [416, 178] width 46 height 18
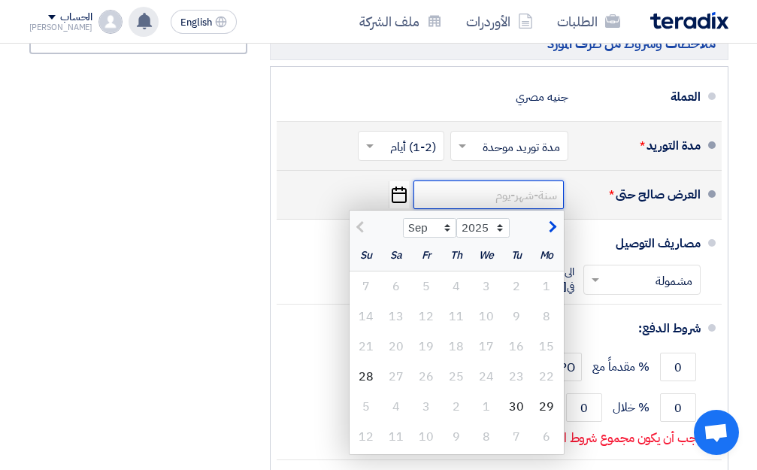
click at [482, 209] on input at bounding box center [488, 194] width 150 height 29
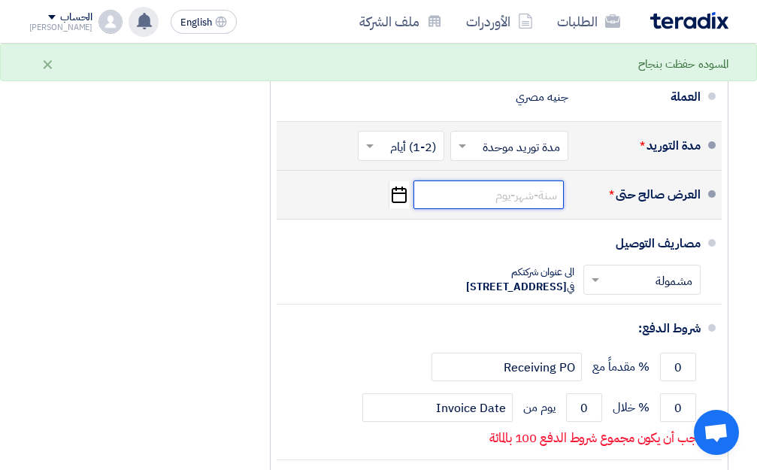
click at [540, 209] on input at bounding box center [488, 194] width 150 height 29
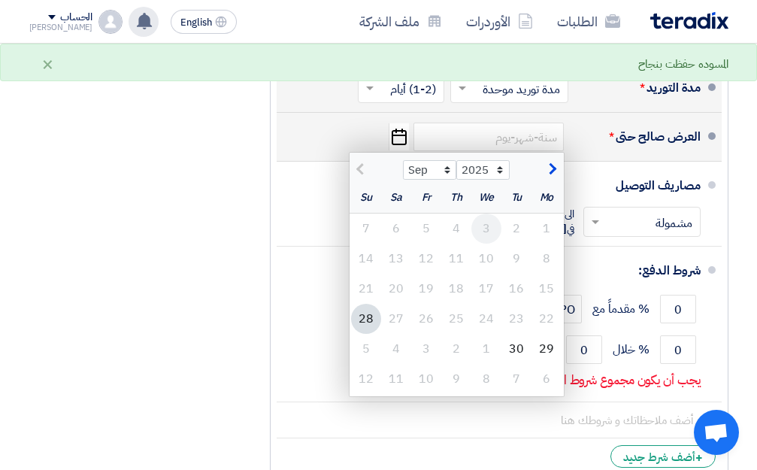
scroll to position [902, 0]
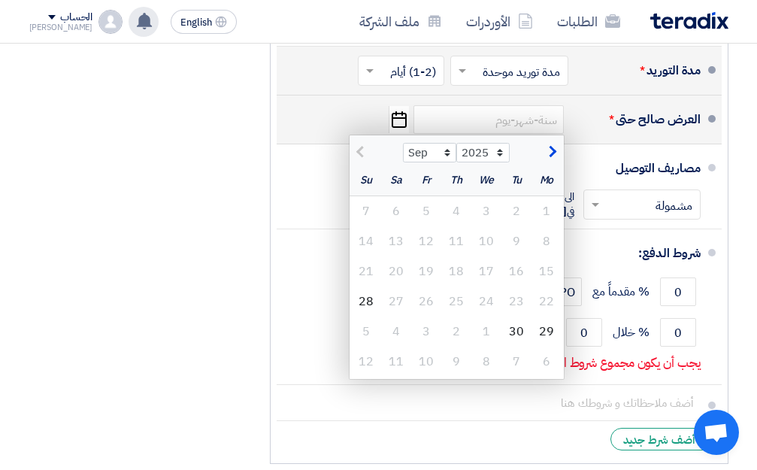
click at [609, 134] on div "العرض صالح حتى *" at bounding box center [640, 119] width 120 height 36
click at [469, 134] on input at bounding box center [488, 119] width 150 height 29
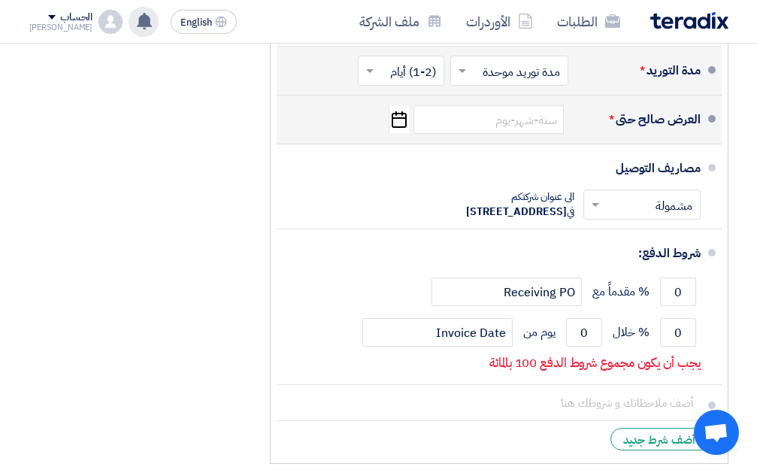
click at [395, 133] on icon "Pick a date" at bounding box center [398, 119] width 20 height 27
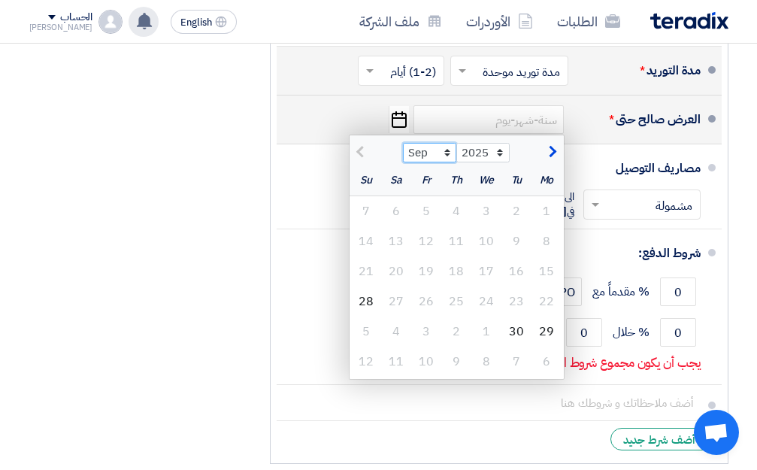
click at [449, 162] on select "Sep Oct Nov Dec" at bounding box center [429, 153] width 53 height 20
select select "10"
click at [403, 156] on select "Sep Oct Nov Dec" at bounding box center [429, 153] width 53 height 20
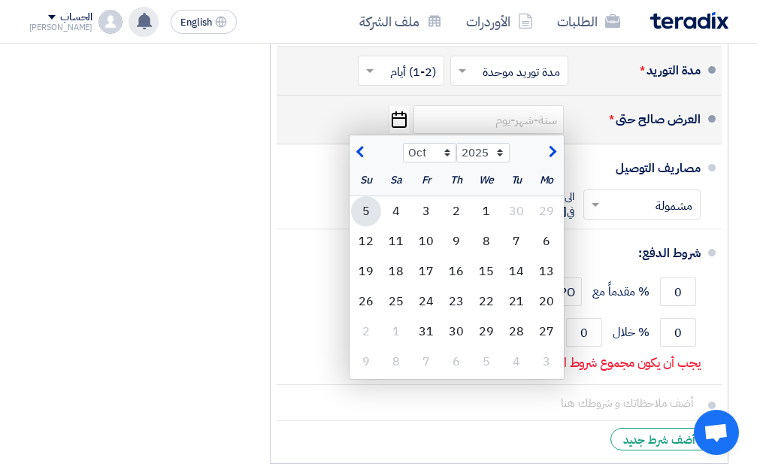
click at [372, 226] on div "5" at bounding box center [366, 211] width 30 height 30
type input "10/5/2025"
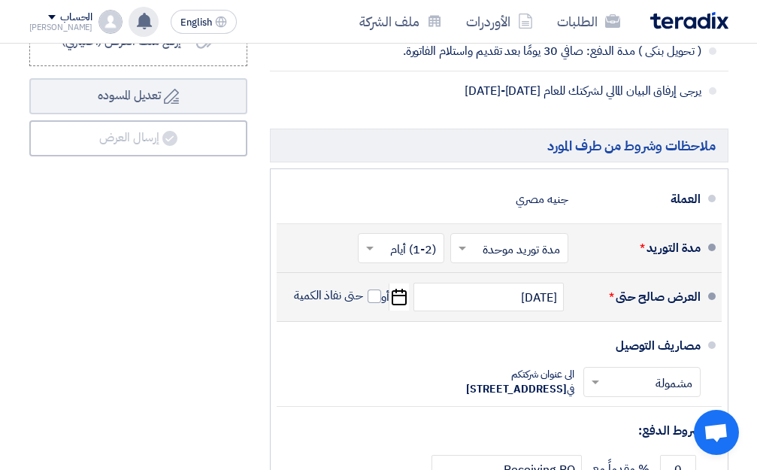
scroll to position [751, 0]
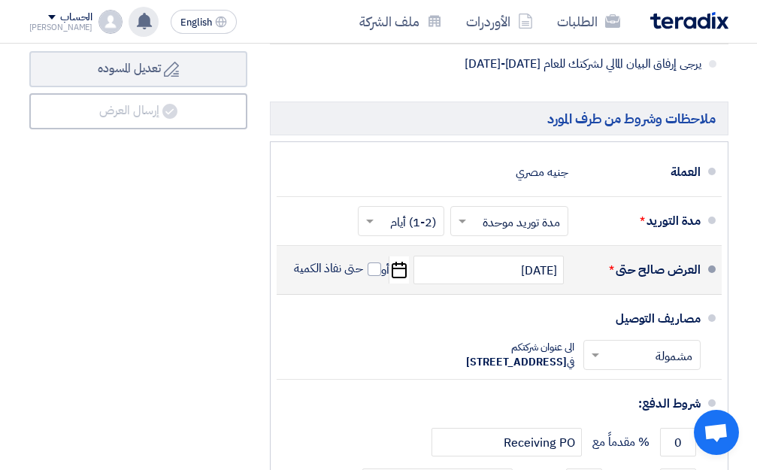
click at [368, 228] on span at bounding box center [367, 220] width 19 height 15
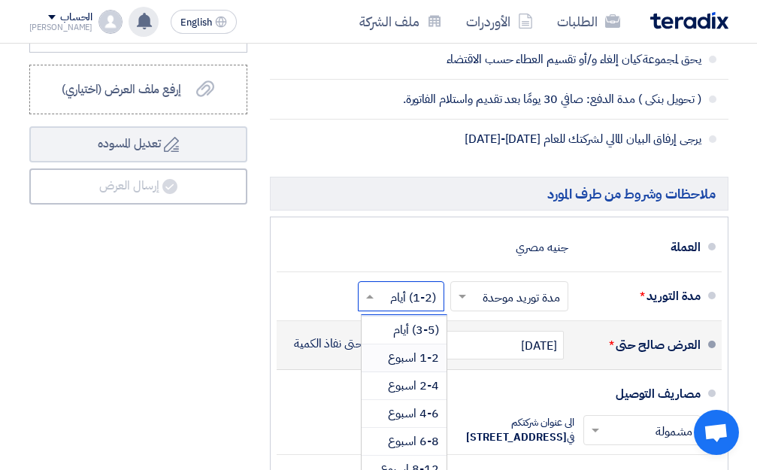
scroll to position [0, 0]
click at [167, 313] on div "ملخص العرض المالي المجموع الجزئي جنيه مصري 2,700,000 تكلفه التوصيل" at bounding box center [138, 245] width 240 height 902
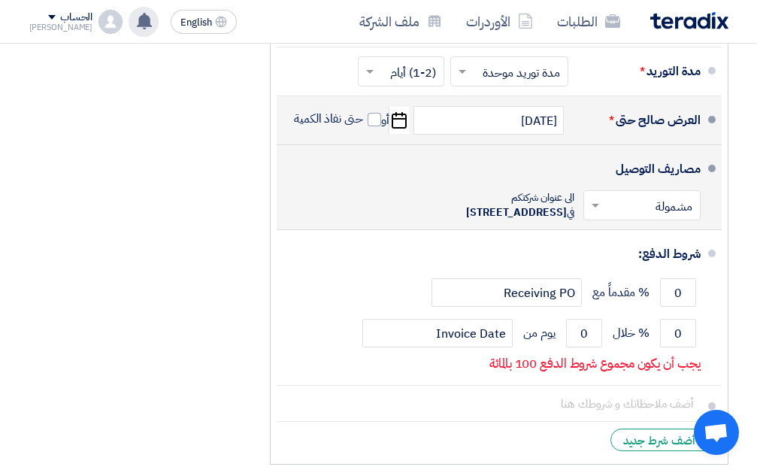
scroll to position [826, 0]
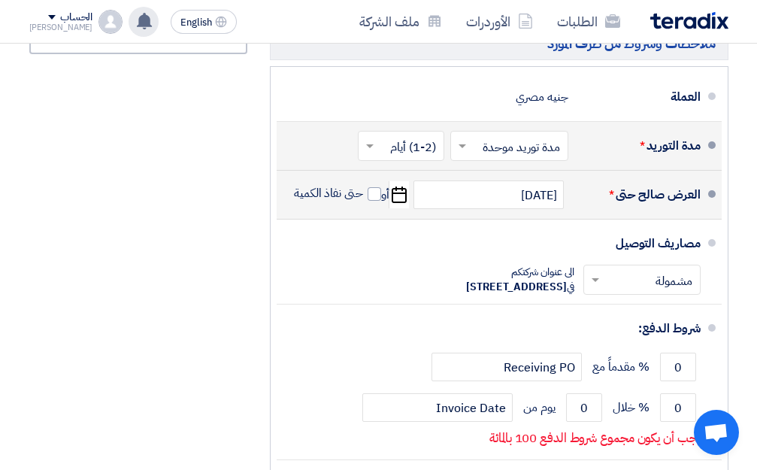
click at [390, 159] on input "text" at bounding box center [397, 148] width 79 height 22
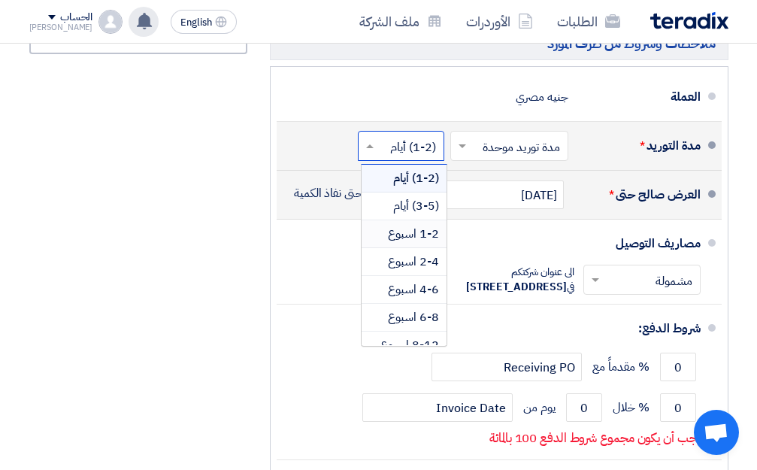
click at [412, 243] on span "1-2 اسبوع" at bounding box center [413, 234] width 51 height 18
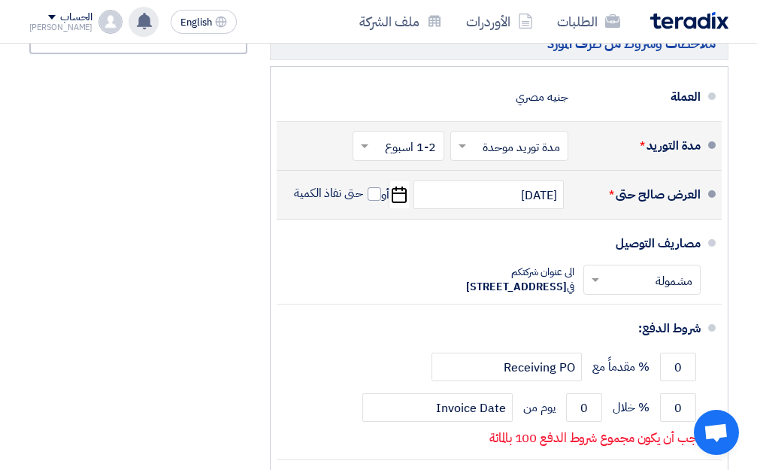
click at [183, 274] on div "ملخص العرض المالي المجموع الجزئي جنيه مصري 2,700,000 تكلفه التوصيل" at bounding box center [138, 95] width 240 height 902
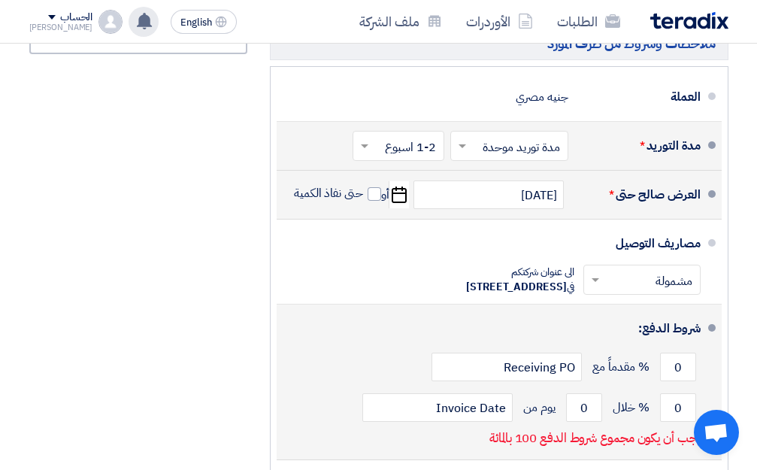
scroll to position [902, 0]
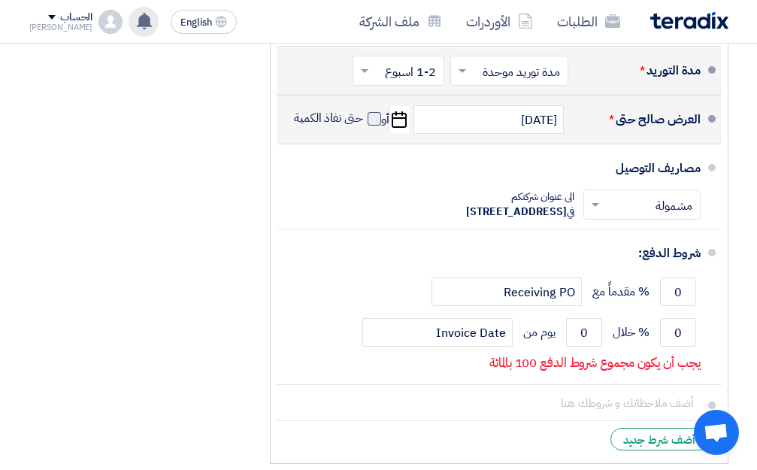
click at [375, 125] on span at bounding box center [374, 119] width 14 height 14
click at [363, 132] on input "حتى نفاذ الكمية" at bounding box center [327, 124] width 72 height 29
checkbox input "true"
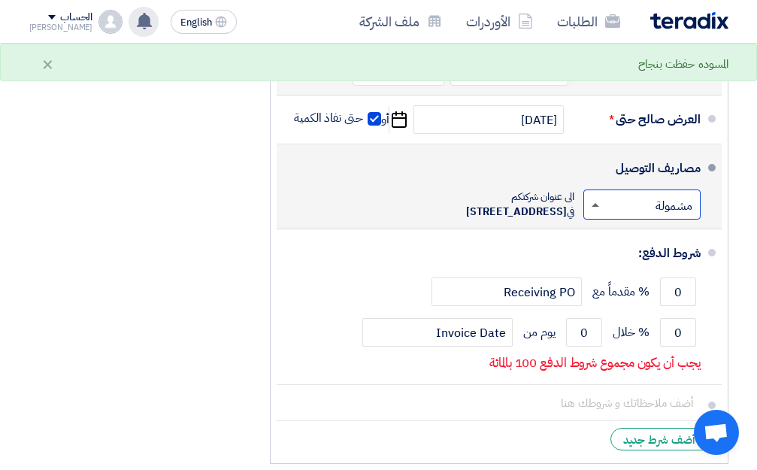
click at [595, 207] on span at bounding box center [595, 205] width 8 height 4
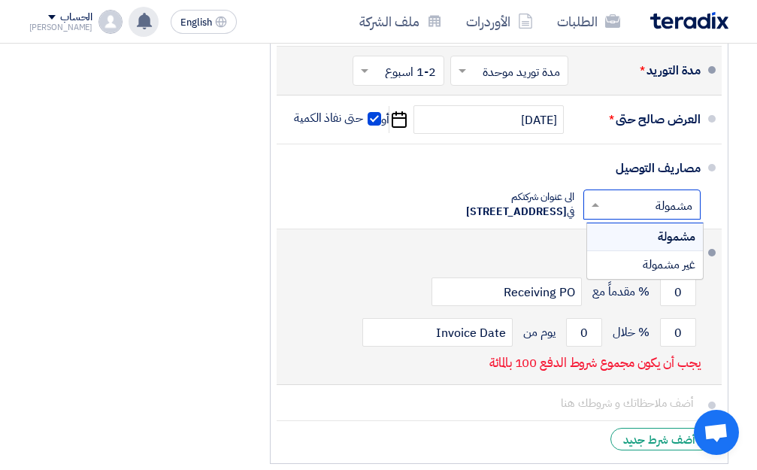
click at [512, 274] on li "شروط الدفع: 0 % مقدماً مع Receiving PO 0 % خلال 0 Invoice Date" at bounding box center [498, 307] width 445 height 156
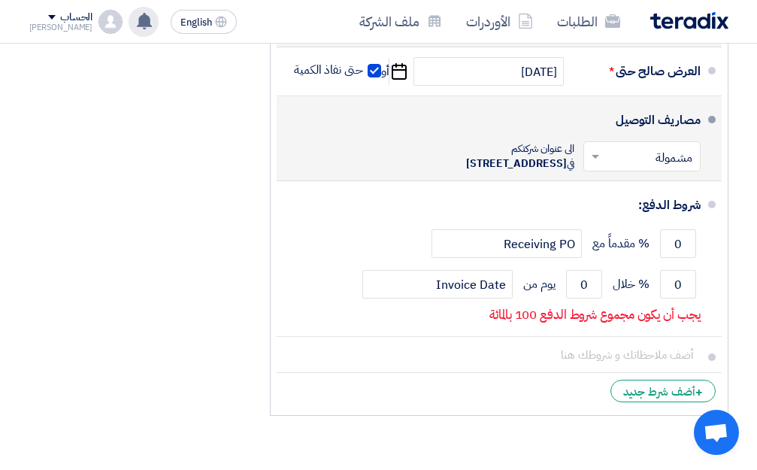
scroll to position [977, 0]
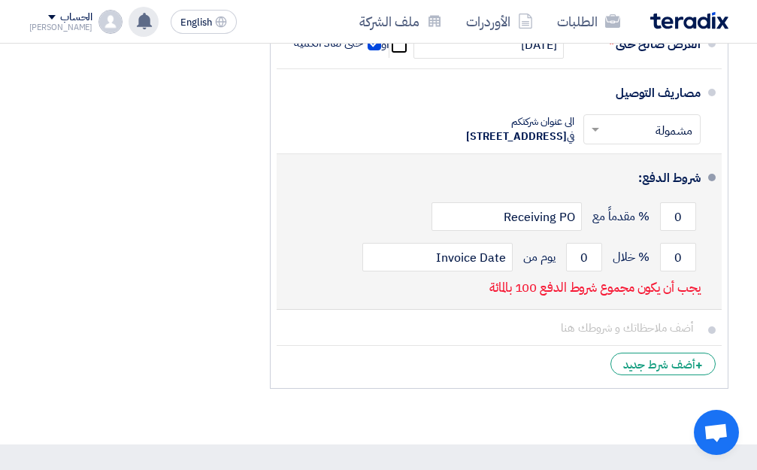
click at [589, 237] on div "0 % مقدماً مع Receiving PO" at bounding box center [495, 216] width 412 height 41
click at [672, 231] on input "0" at bounding box center [678, 216] width 36 height 29
type input "0"
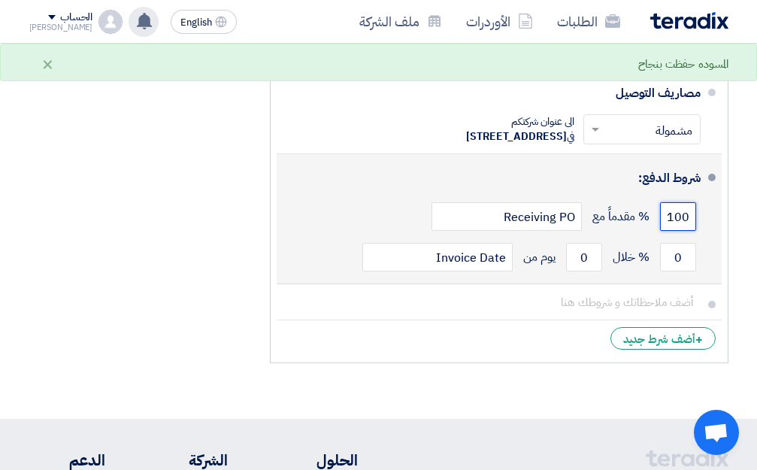
type input "100"
click at [681, 277] on div "0 % خلال 0 يوم من Invoice Date" at bounding box center [495, 257] width 412 height 41
click at [669, 271] on input "0" at bounding box center [678, 257] width 36 height 29
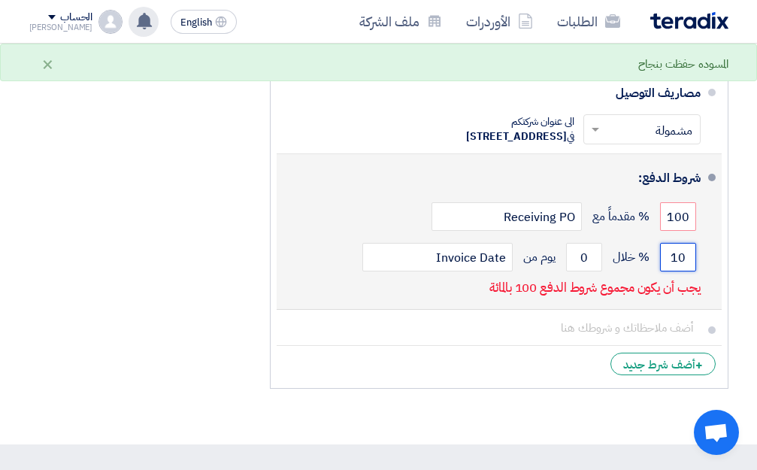
type input "1"
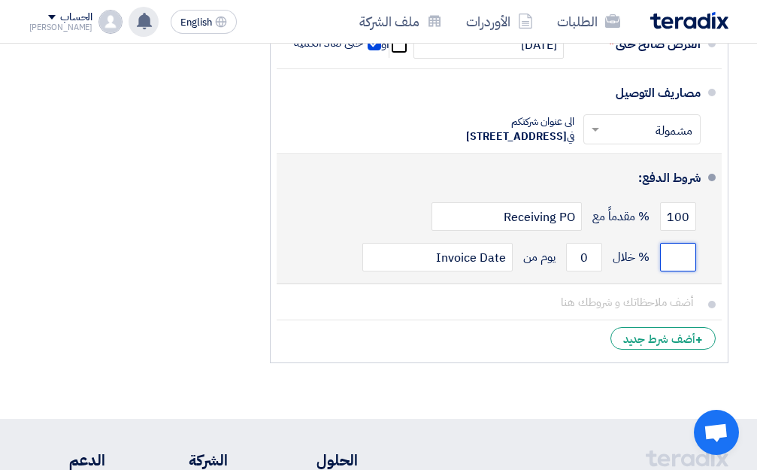
type input "0"
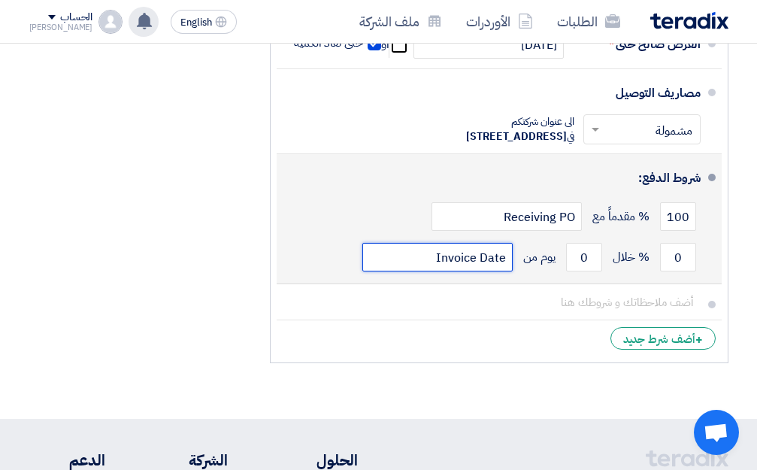
click at [491, 271] on input "Invoice Date" at bounding box center [437, 257] width 150 height 29
click at [355, 237] on div "100 % مقدماً مع Receiving PO" at bounding box center [495, 216] width 412 height 41
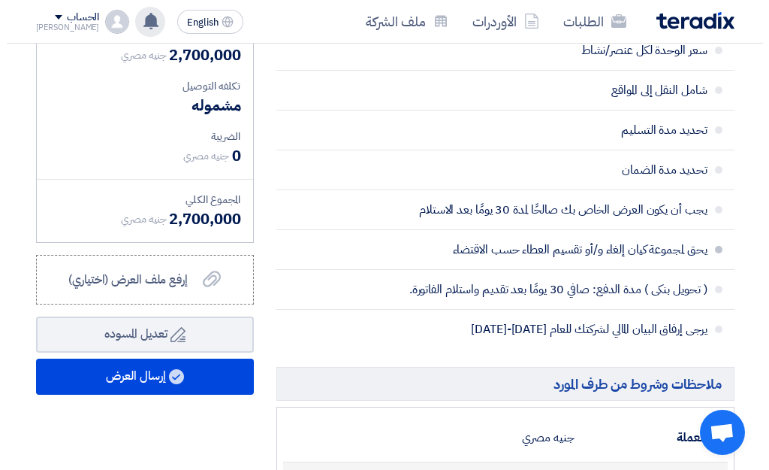
scroll to position [601, 0]
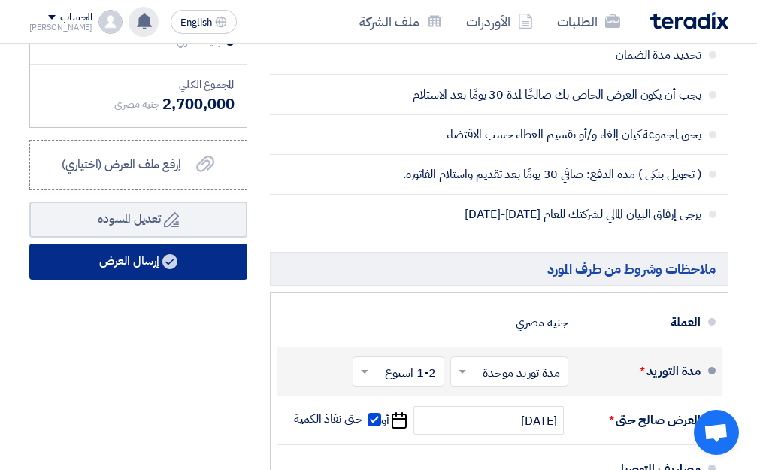
click at [200, 273] on button "إرسال العرض" at bounding box center [138, 261] width 218 height 36
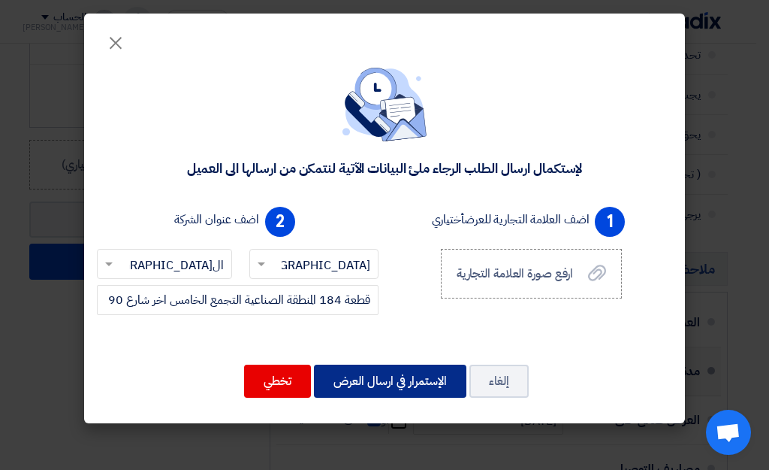
click at [388, 389] on button "الإستمرار في ارسال العرض" at bounding box center [390, 380] width 153 height 33
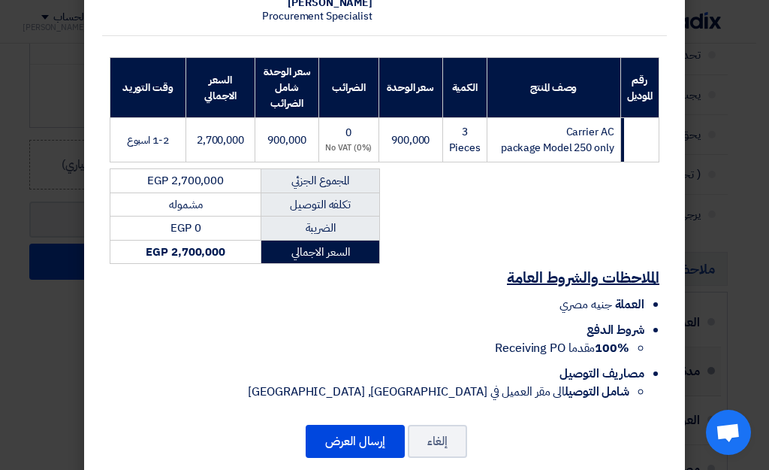
scroll to position [224, 0]
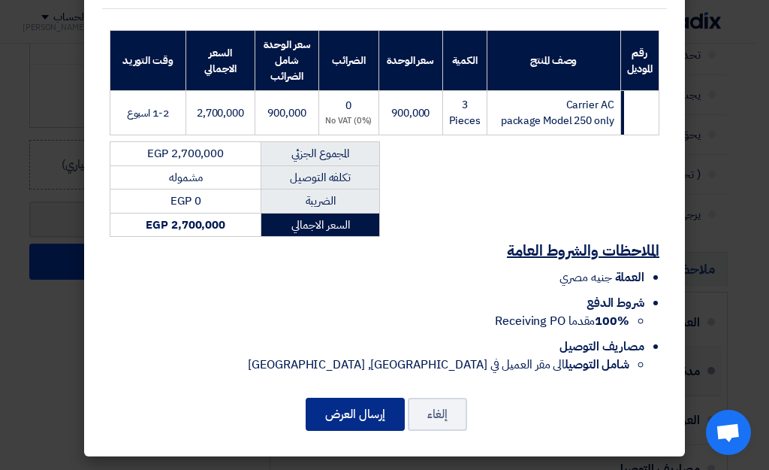
click at [331, 423] on button "إرسال العرض" at bounding box center [355, 413] width 99 height 33
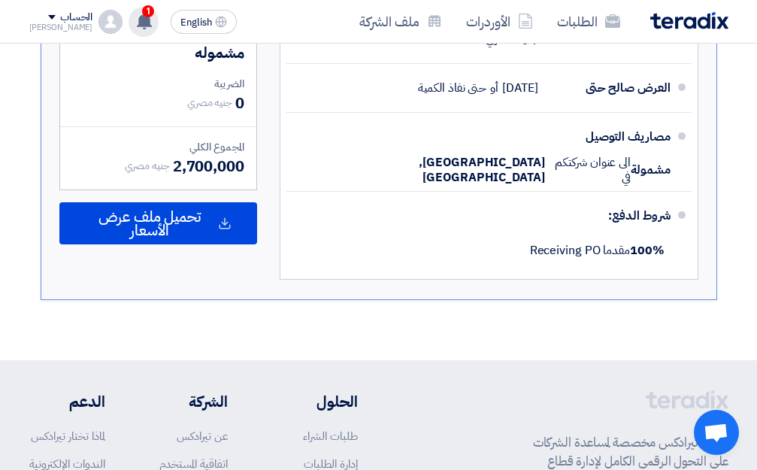
scroll to position [751, 0]
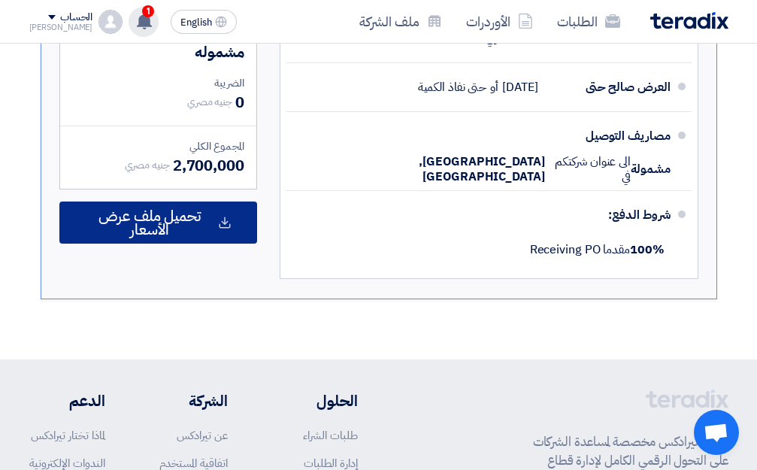
click at [161, 236] on span "تحميل ملف عرض الأسعار" at bounding box center [150, 222] width 130 height 27
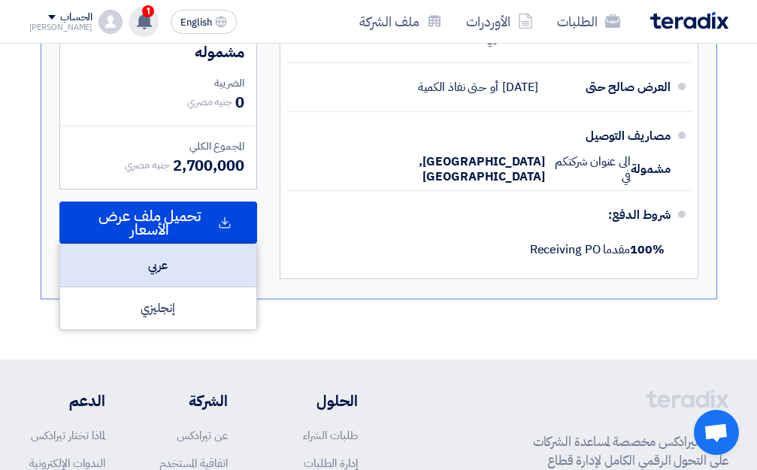
click at [176, 287] on div "عربي" at bounding box center [158, 265] width 196 height 43
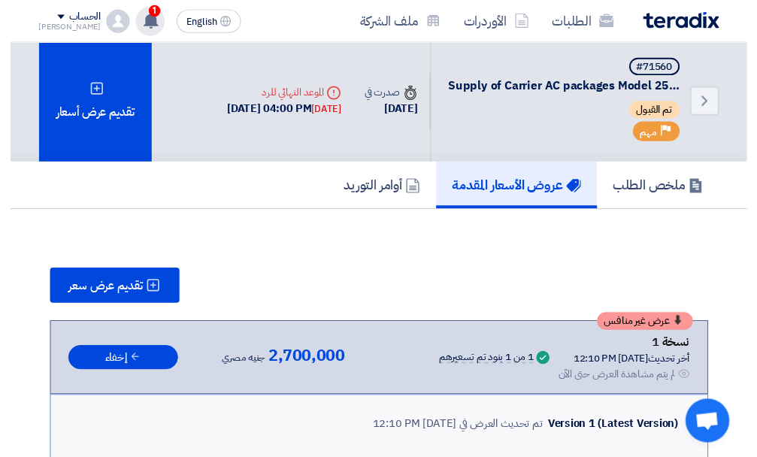
scroll to position [0, 0]
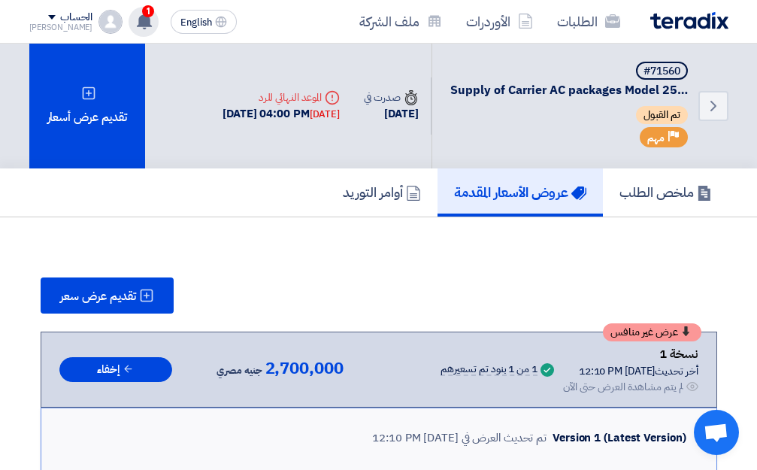
click at [98, 17] on img at bounding box center [110, 22] width 24 height 24
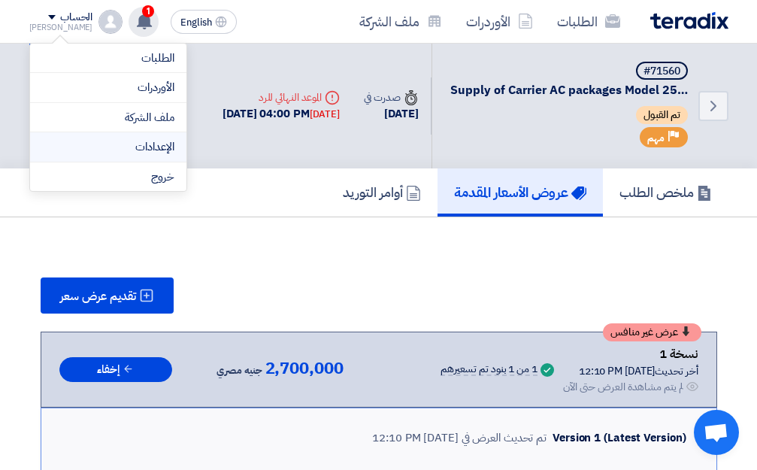
click at [154, 150] on link "الإعدادات" at bounding box center [108, 146] width 132 height 17
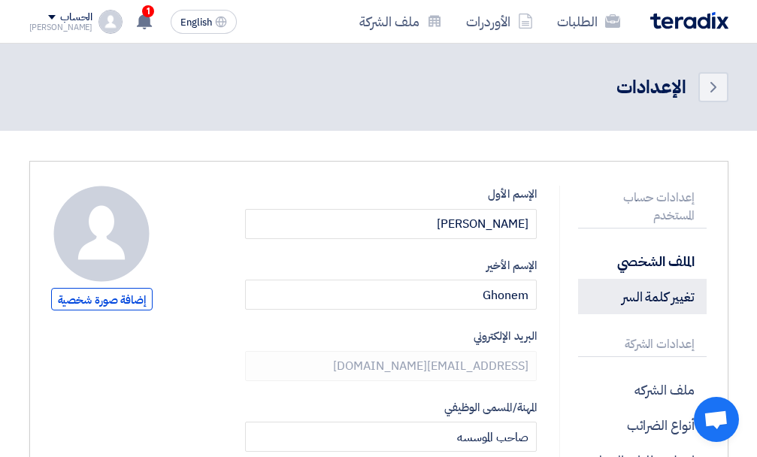
click at [654, 289] on p "تغيير كلمة السر" at bounding box center [642, 296] width 128 height 35
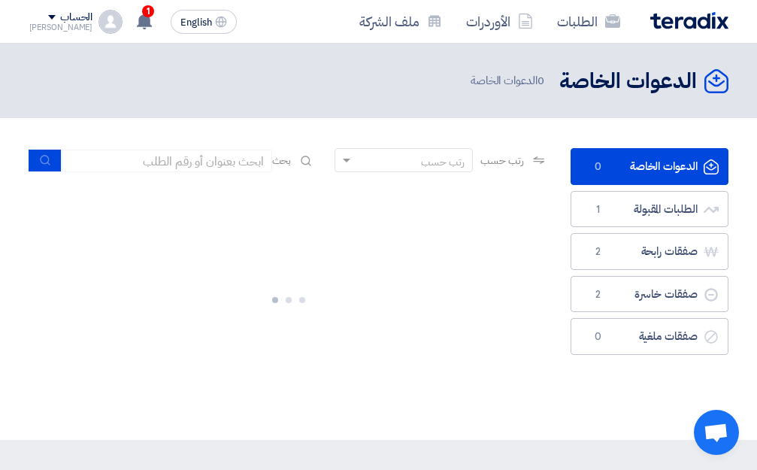
click at [310, 74] on div "الدعوات الخاصة الدعوات الخاصة 0 الدعوات الخاصة" at bounding box center [378, 80] width 699 height 29
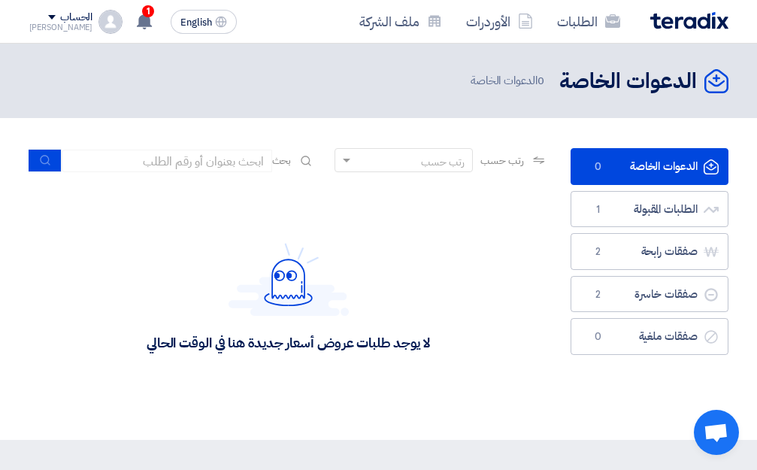
click at [54, 27] on div "[PERSON_NAME]" at bounding box center [61, 27] width 64 height 8
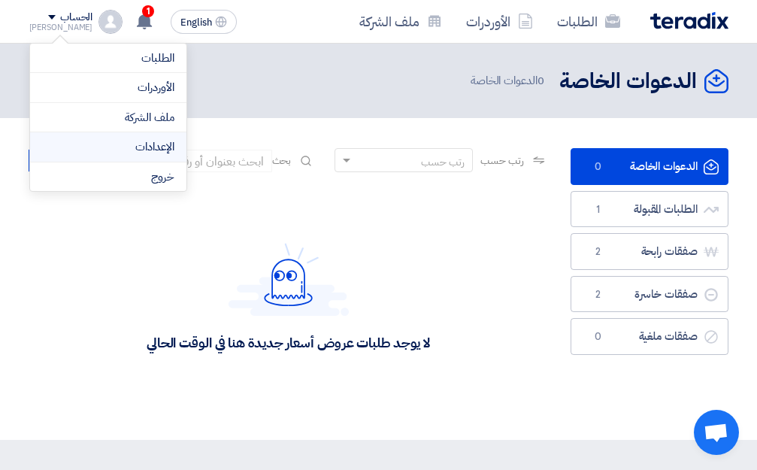
click at [133, 141] on link "الإعدادات" at bounding box center [108, 146] width 132 height 17
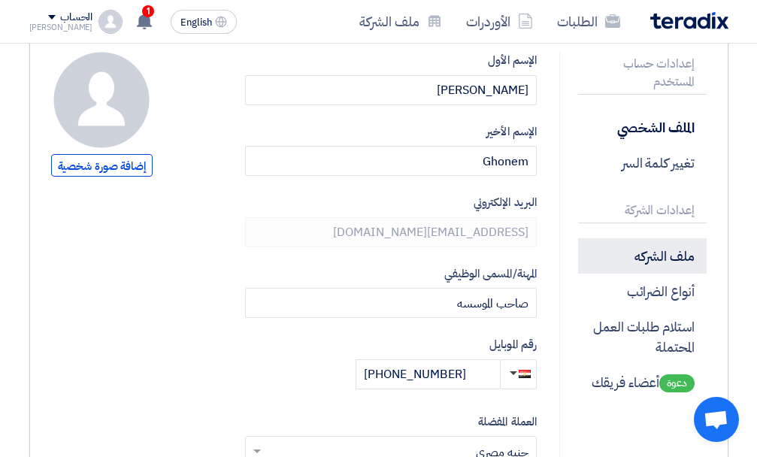
scroll to position [150, 0]
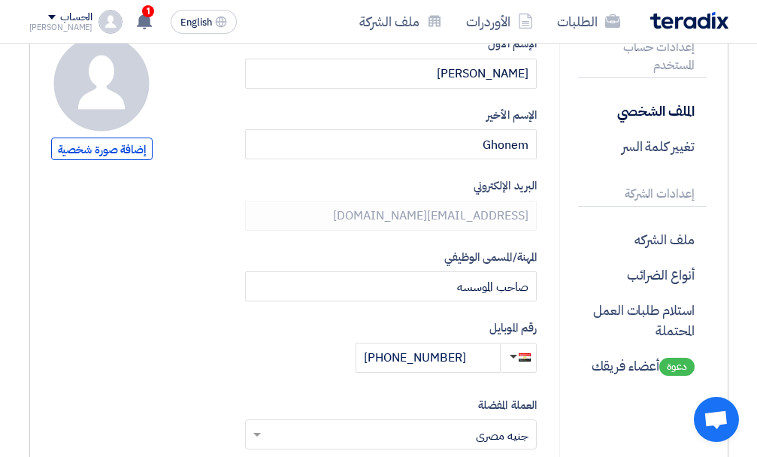
click at [477, 210] on input "grand.aircool@yahoo.com" at bounding box center [391, 216] width 292 height 30
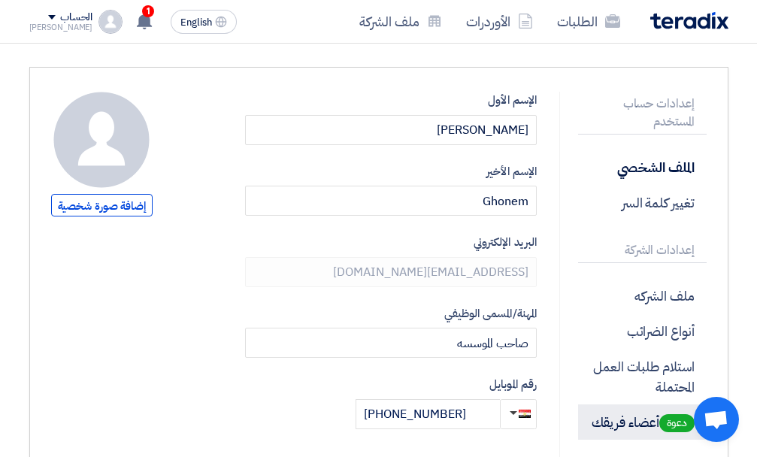
scroll to position [0, 0]
